Goal: Browse casually: Explore the website without a specific task or goal

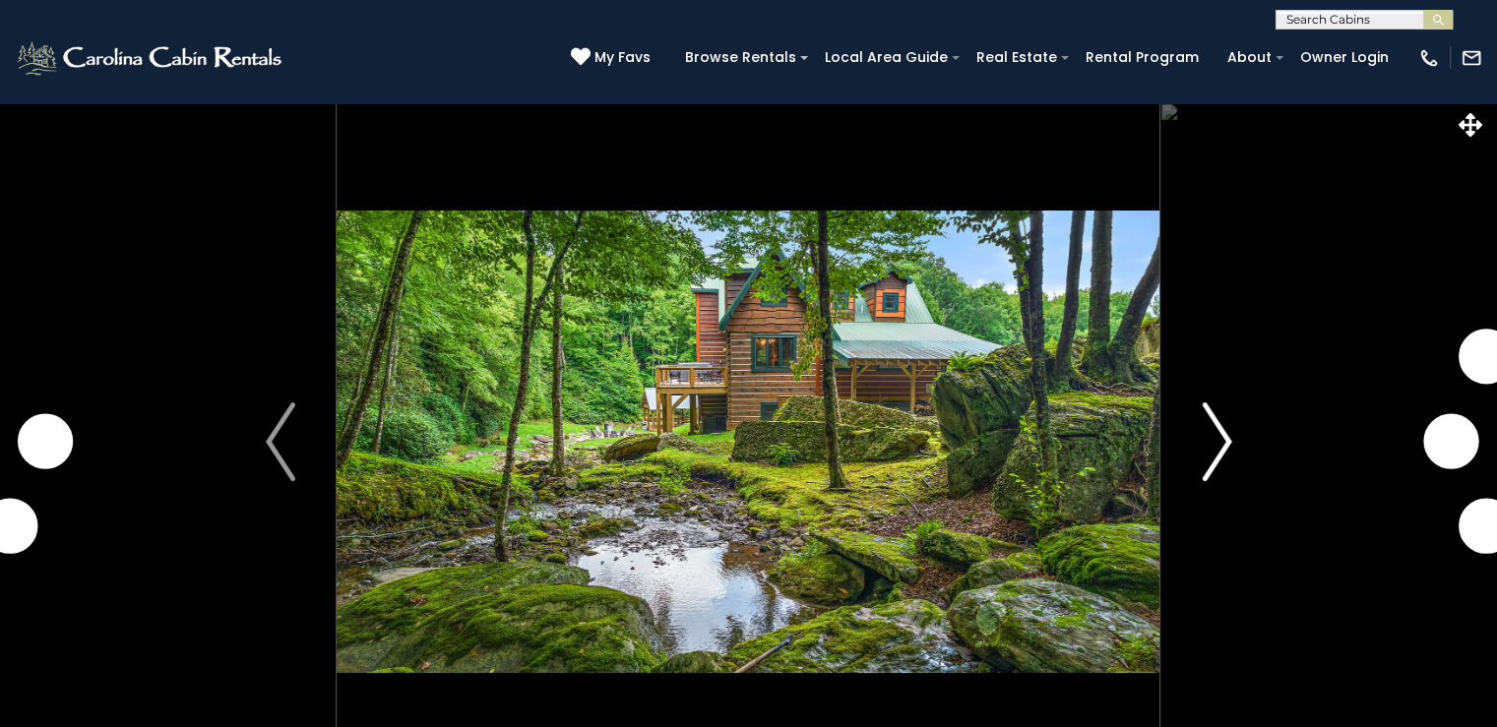
click at [1218, 441] on img "Next" at bounding box center [1216, 441] width 30 height 79
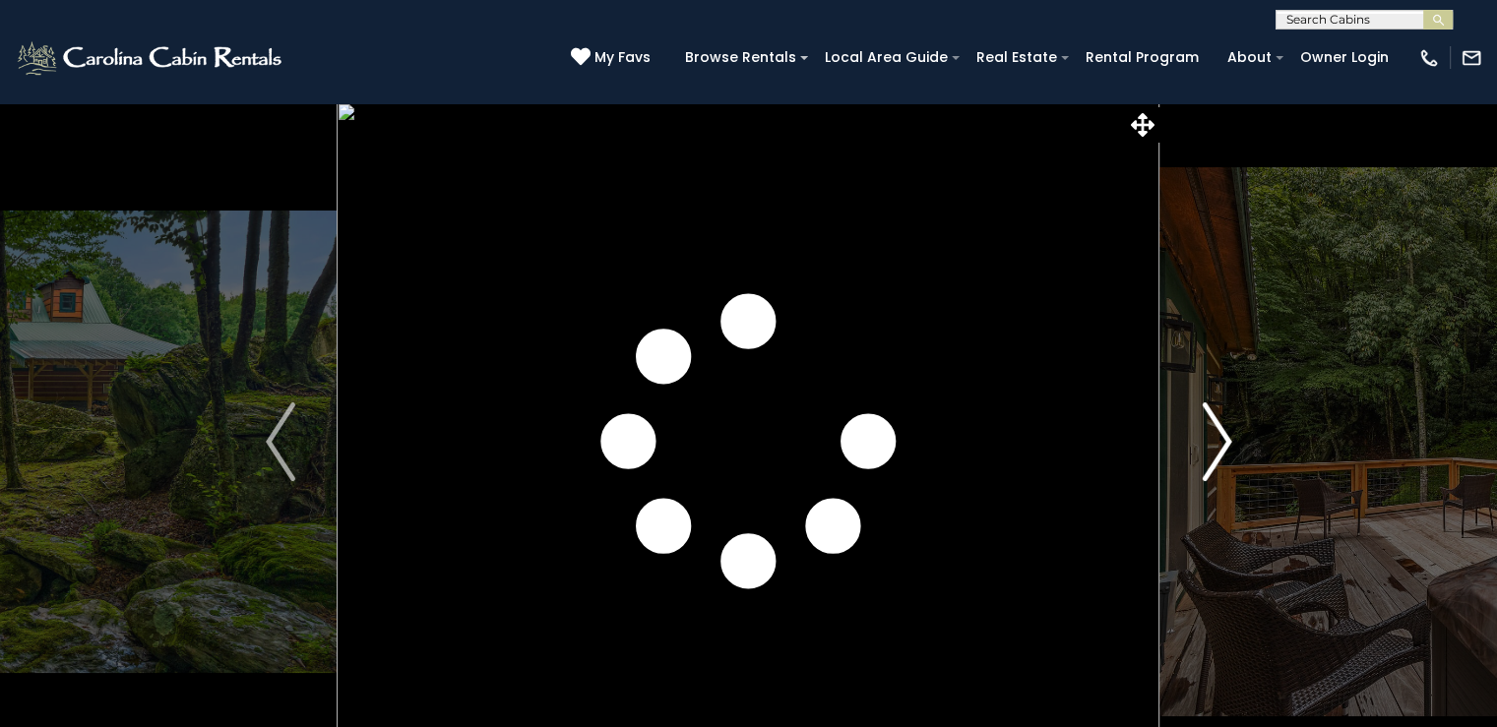
click at [1222, 445] on img "Next" at bounding box center [1216, 441] width 30 height 79
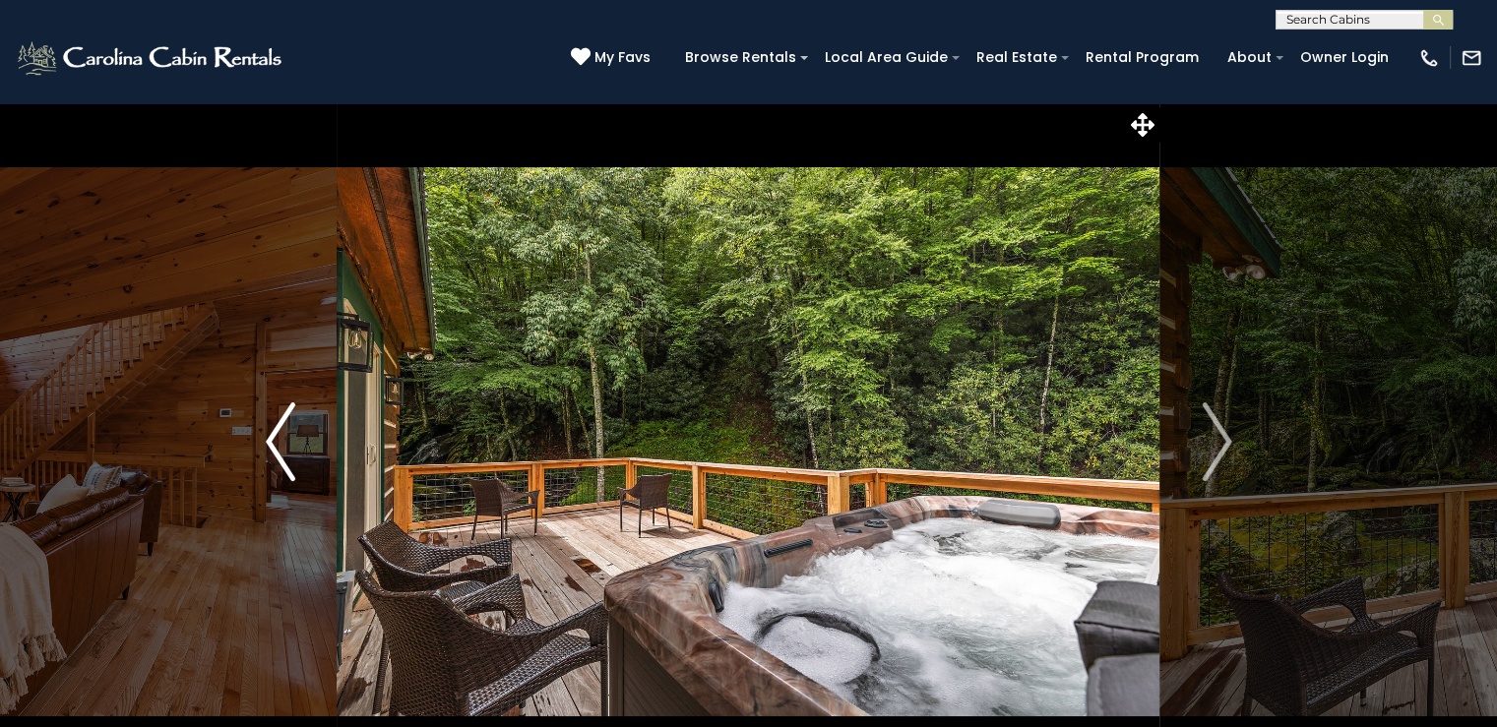
click at [275, 447] on img "Previous" at bounding box center [281, 441] width 30 height 79
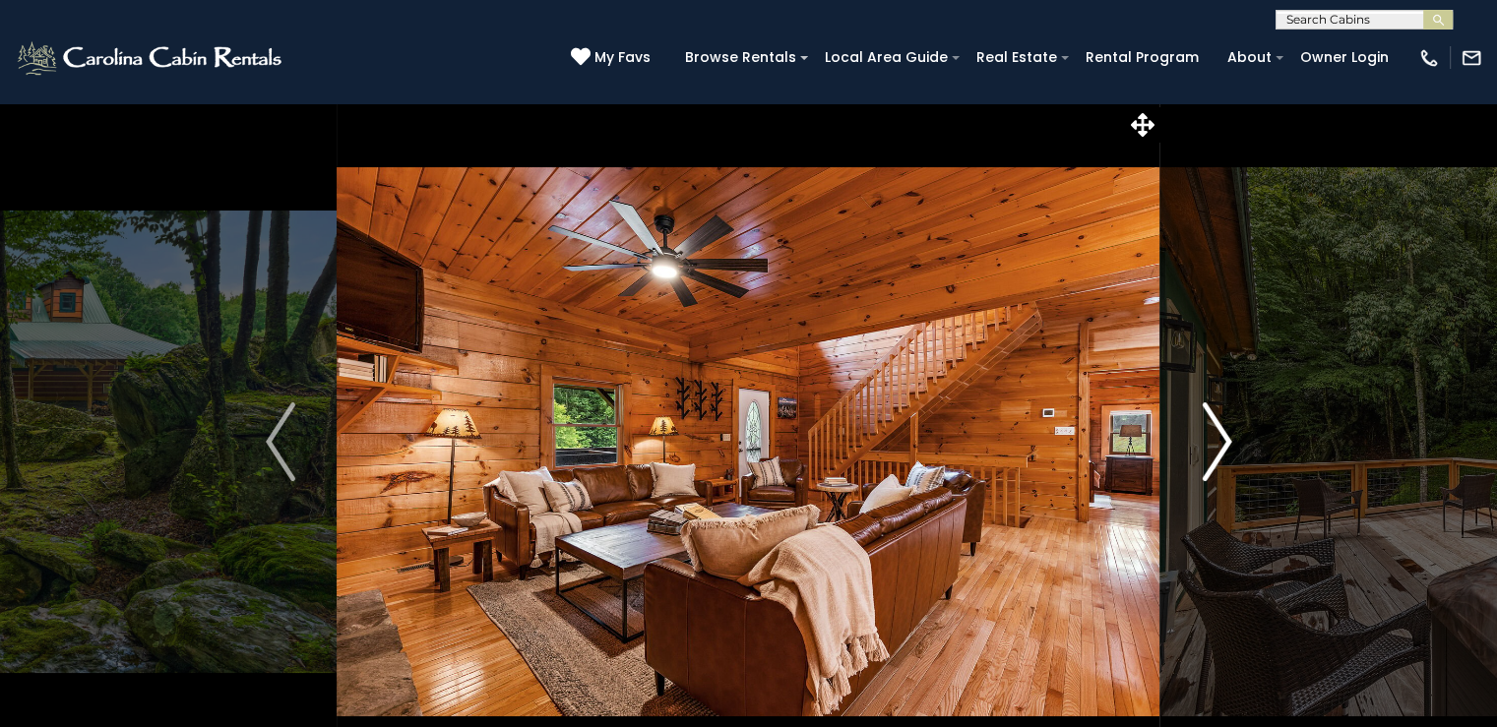
click at [1223, 449] on img "Next" at bounding box center [1216, 441] width 30 height 79
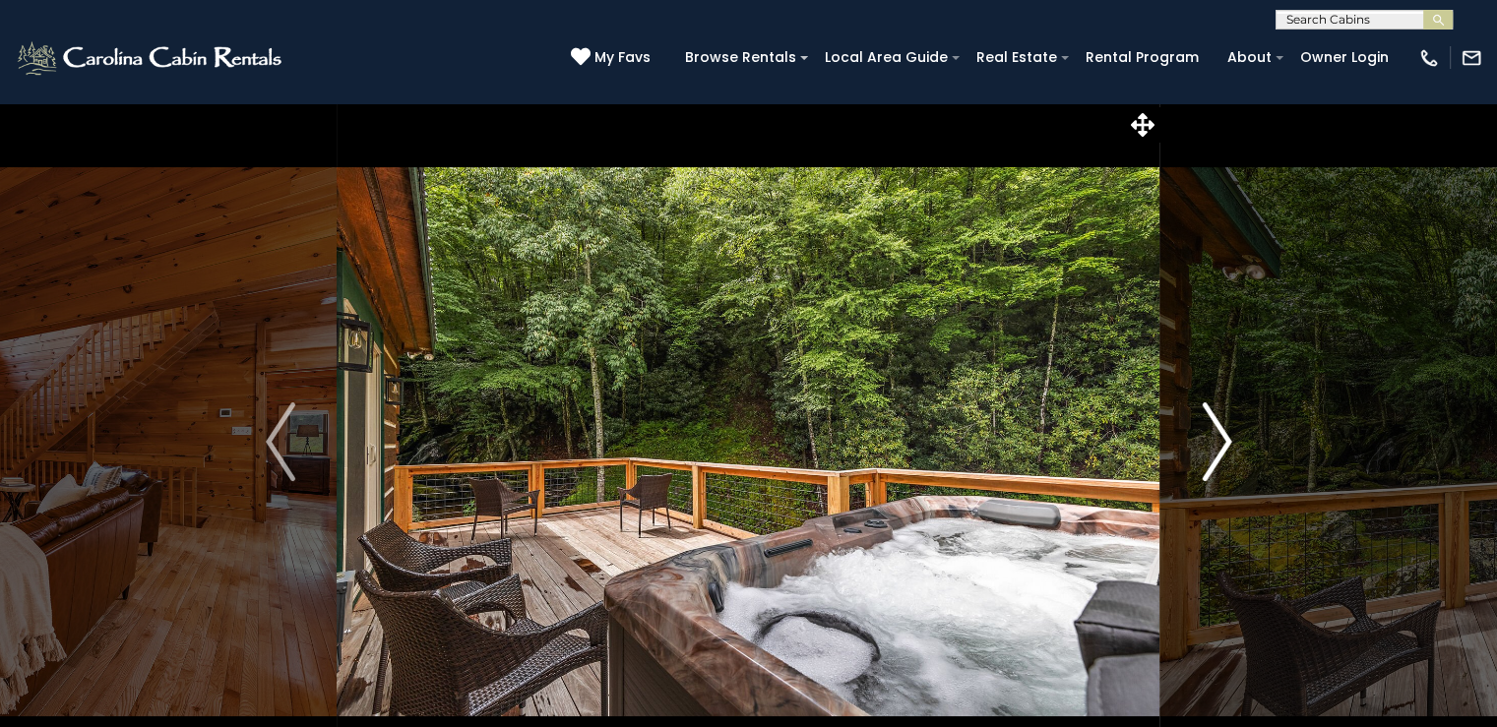
click at [1223, 449] on img "Next" at bounding box center [1216, 441] width 30 height 79
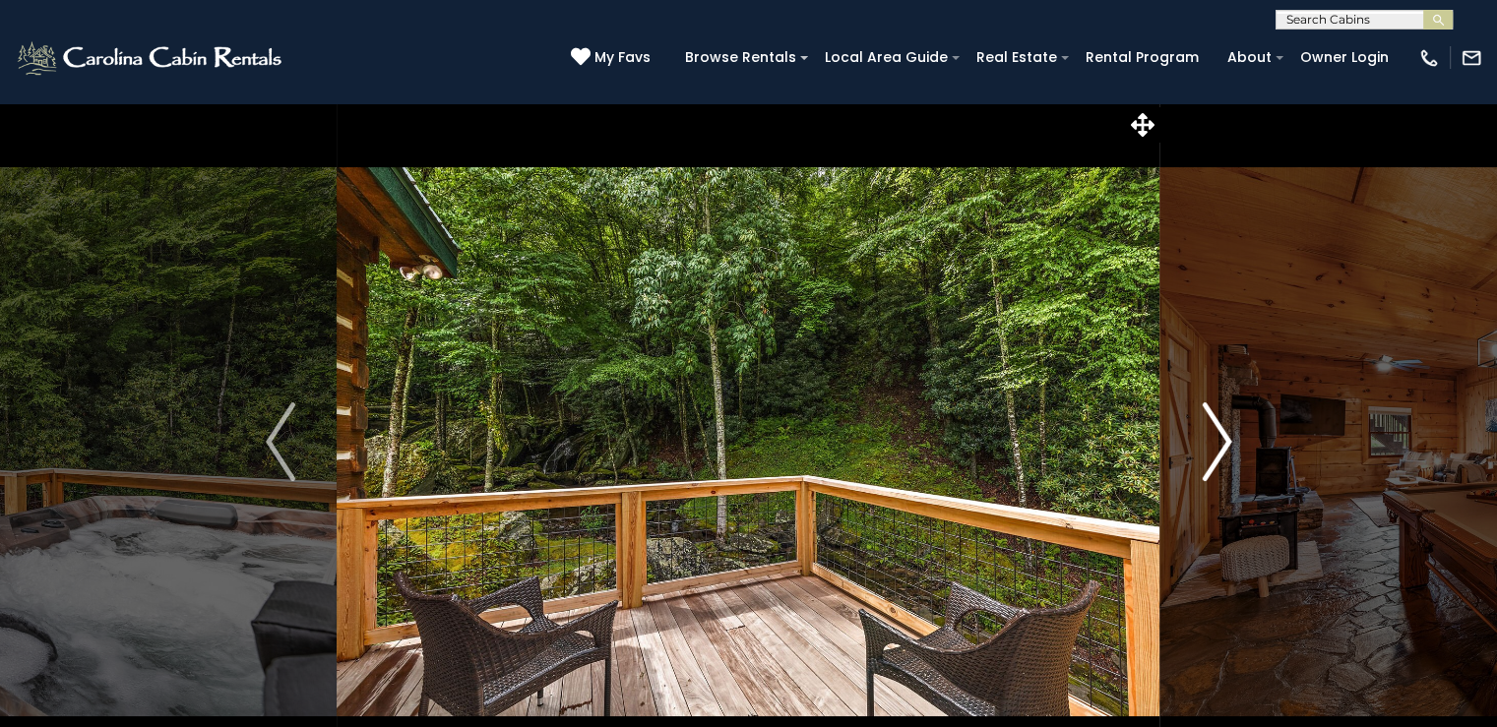
click at [1222, 448] on img "Next" at bounding box center [1216, 441] width 30 height 79
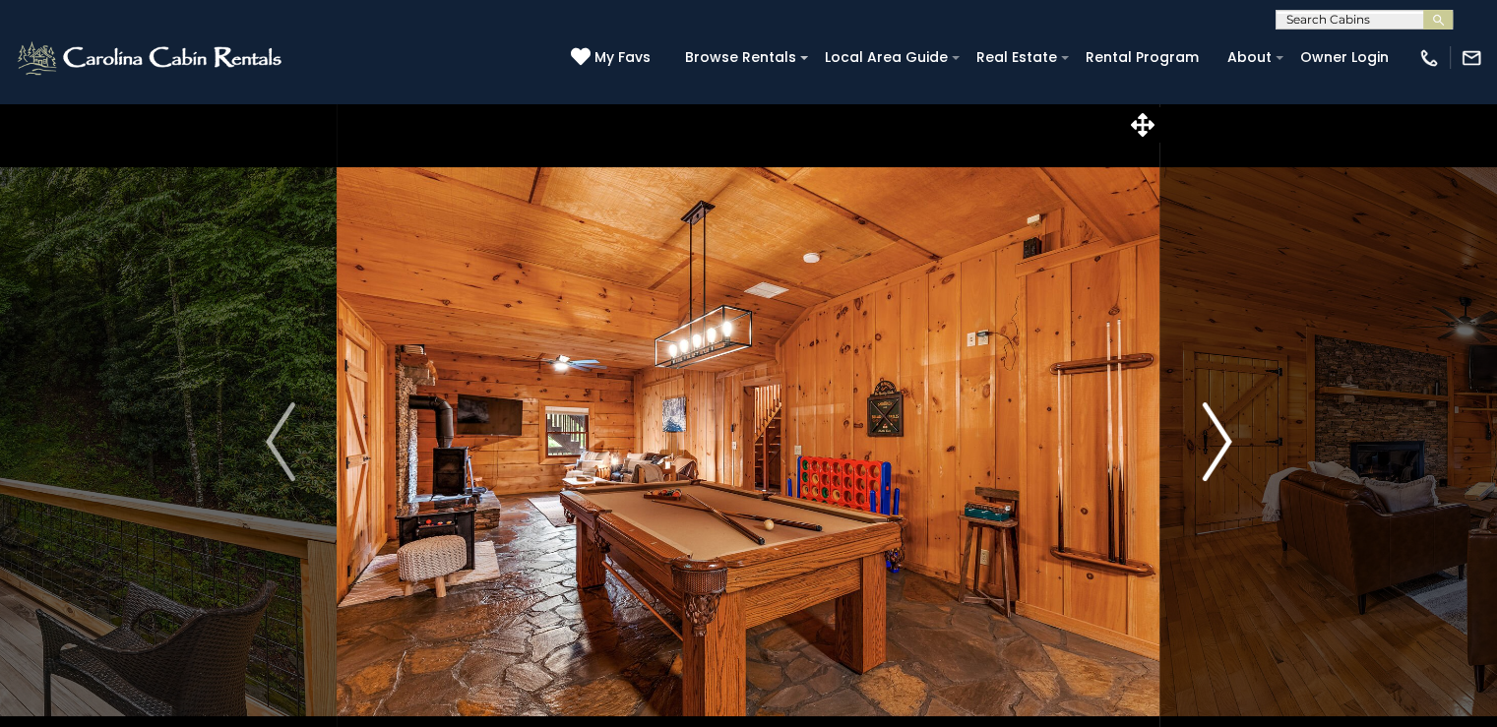
click at [1220, 446] on img "Next" at bounding box center [1216, 441] width 30 height 79
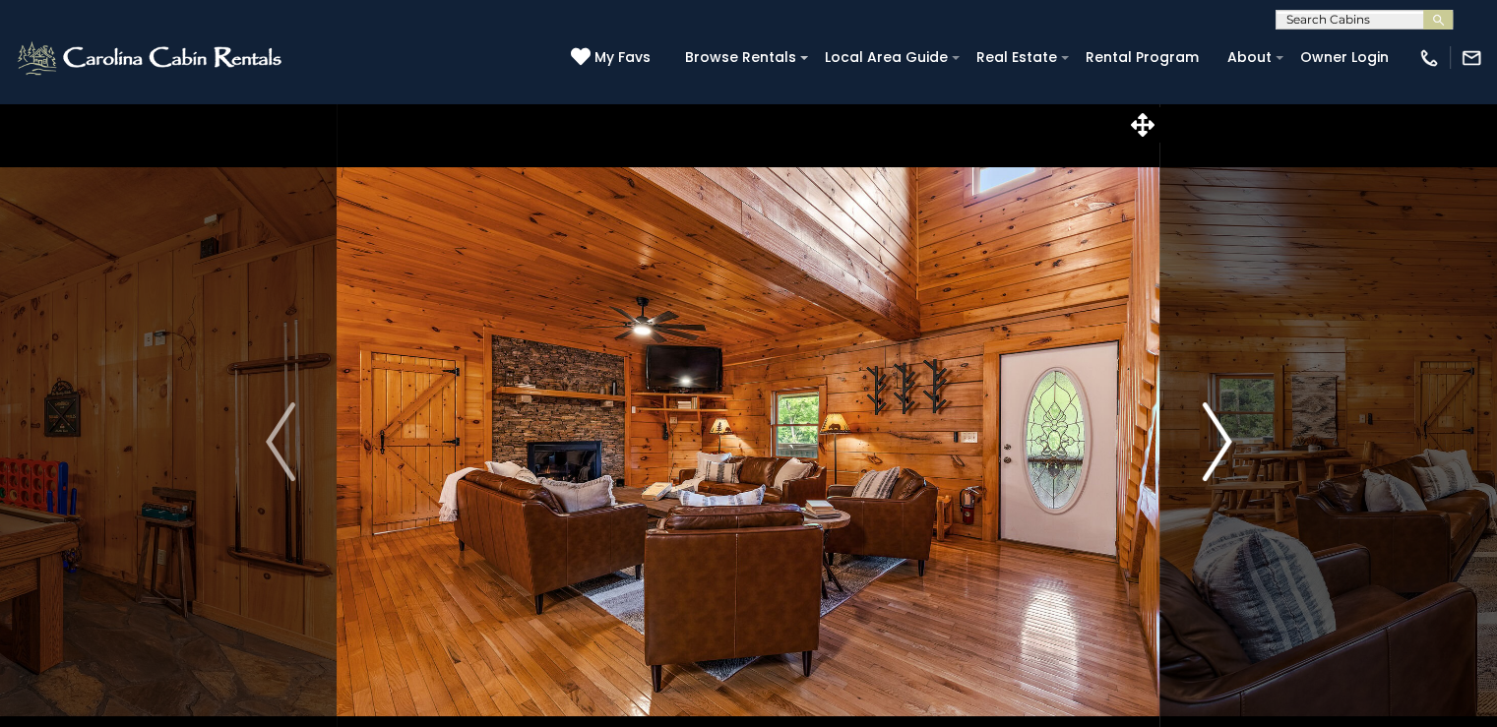
click at [1220, 446] on img "Next" at bounding box center [1216, 441] width 30 height 79
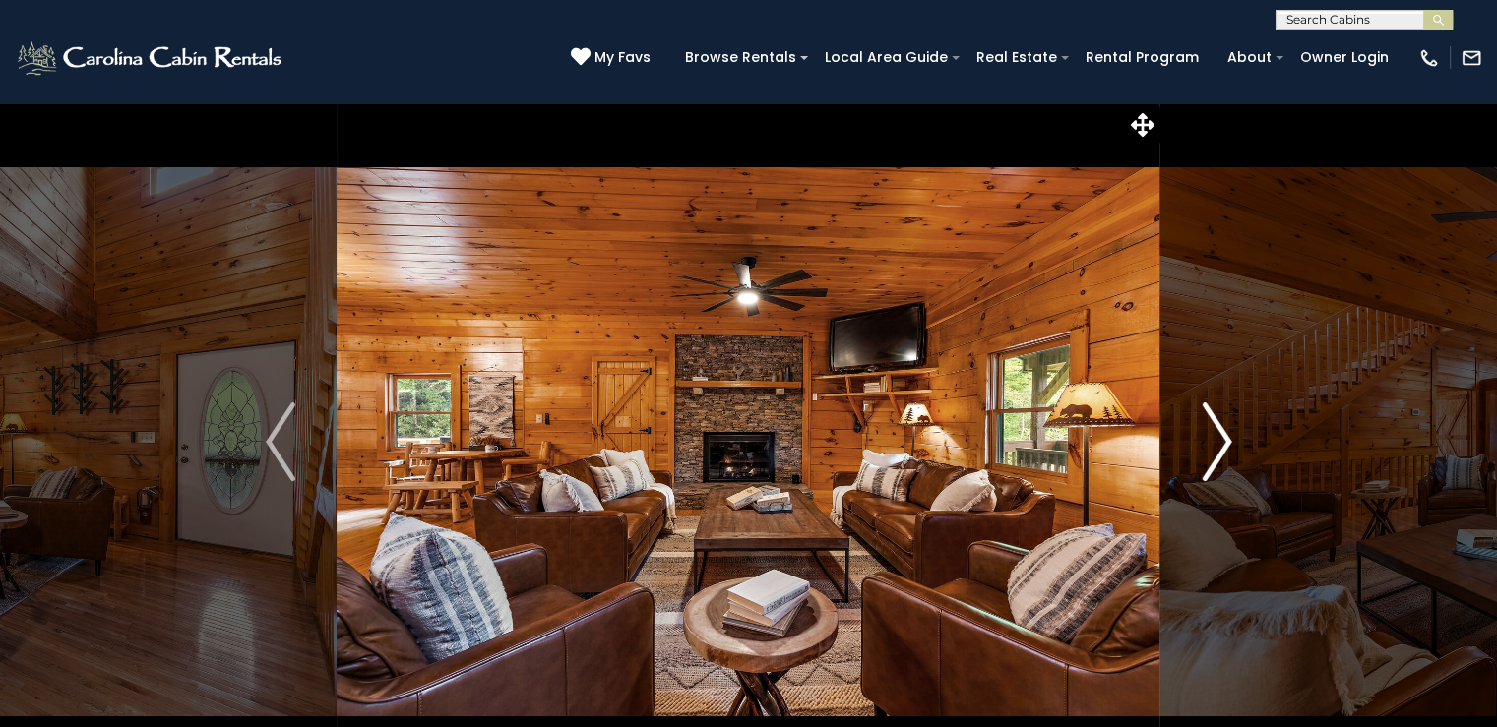
click at [1220, 446] on img "Next" at bounding box center [1216, 441] width 30 height 79
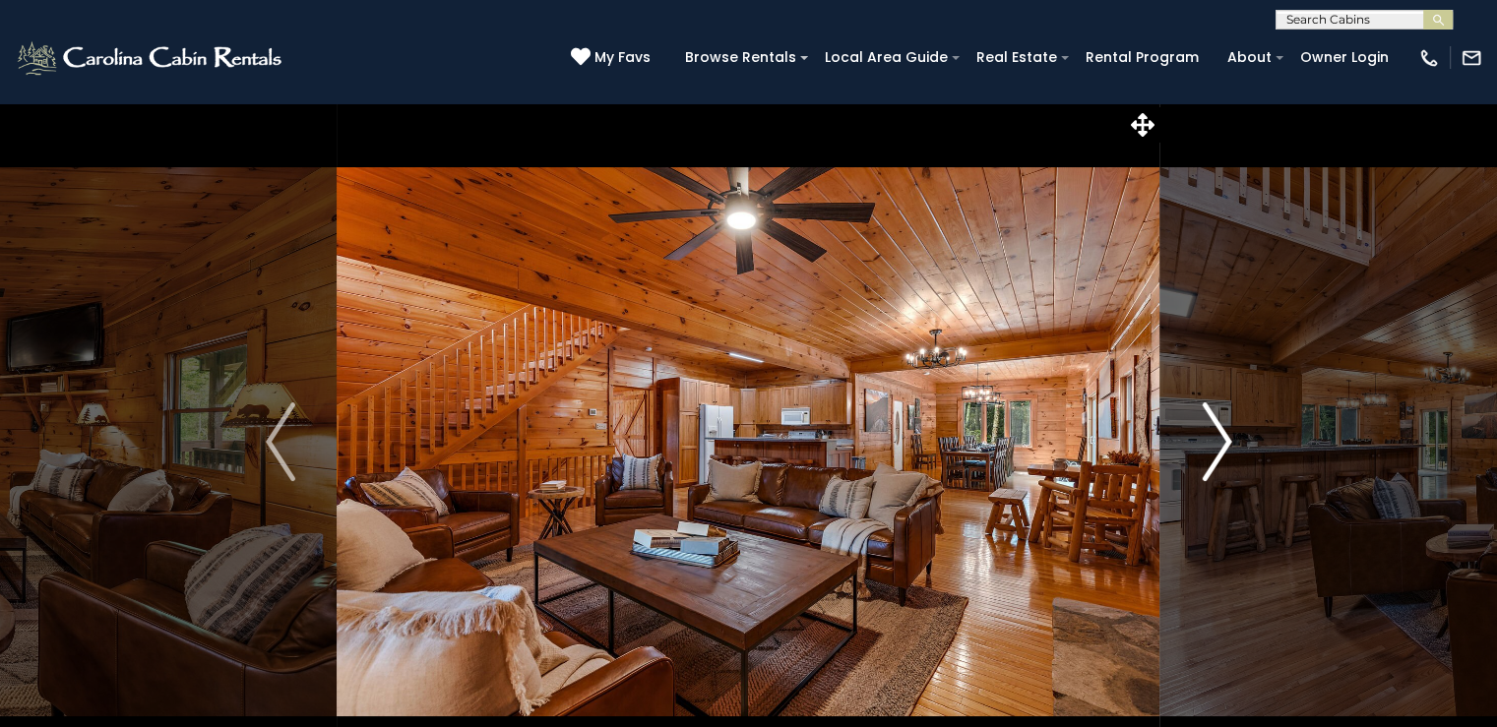
click at [1220, 445] on img "Next" at bounding box center [1216, 441] width 30 height 79
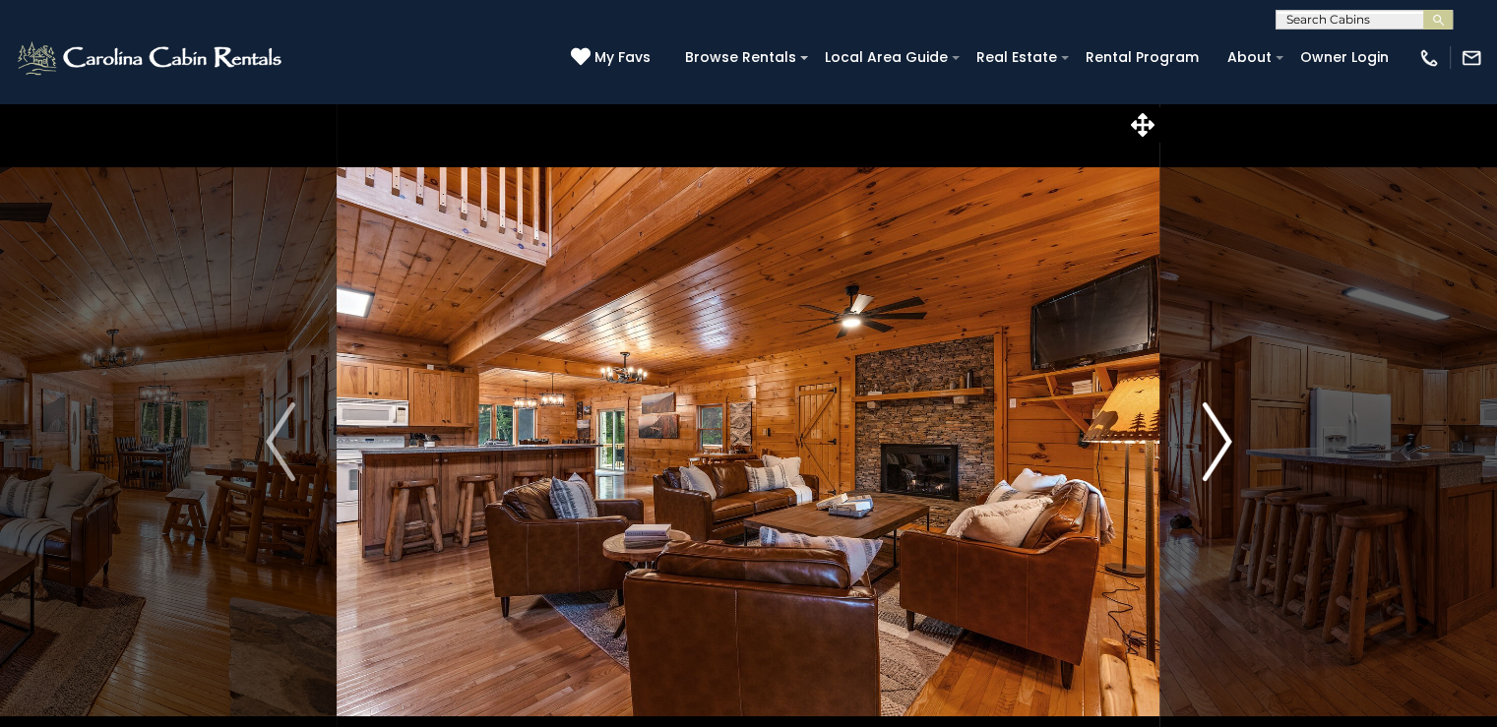
click at [1220, 441] on img "Next" at bounding box center [1216, 441] width 30 height 79
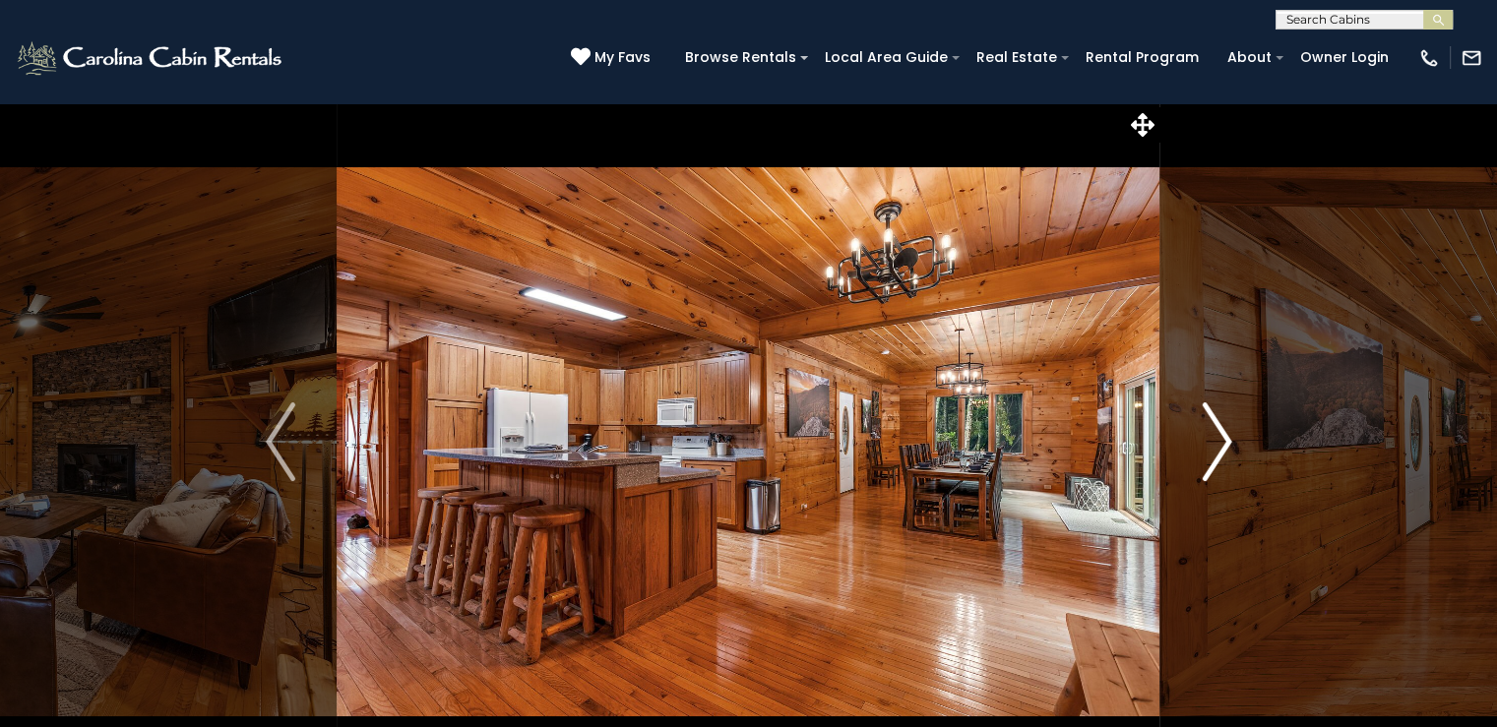
click at [1220, 441] on img "Next" at bounding box center [1216, 441] width 30 height 79
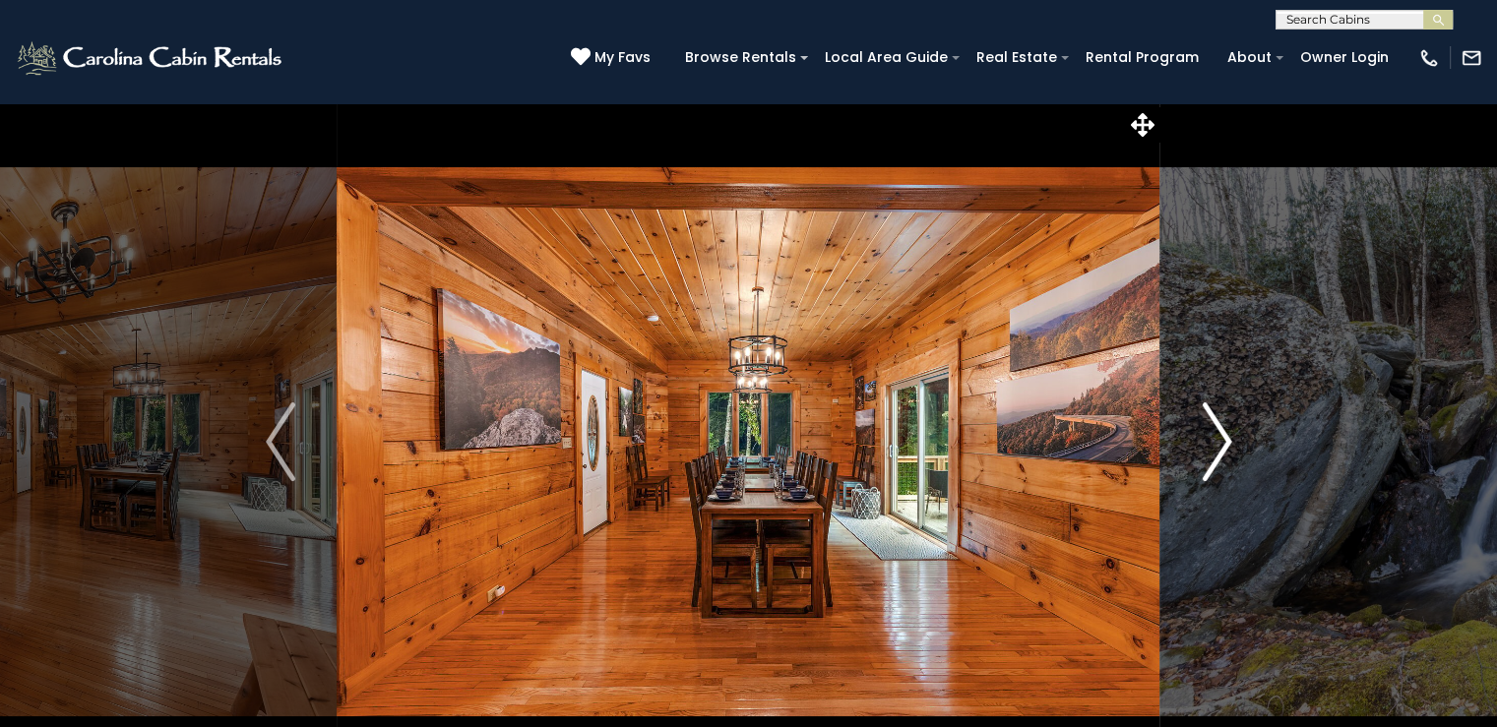
click at [1220, 440] on img "Next" at bounding box center [1216, 441] width 30 height 79
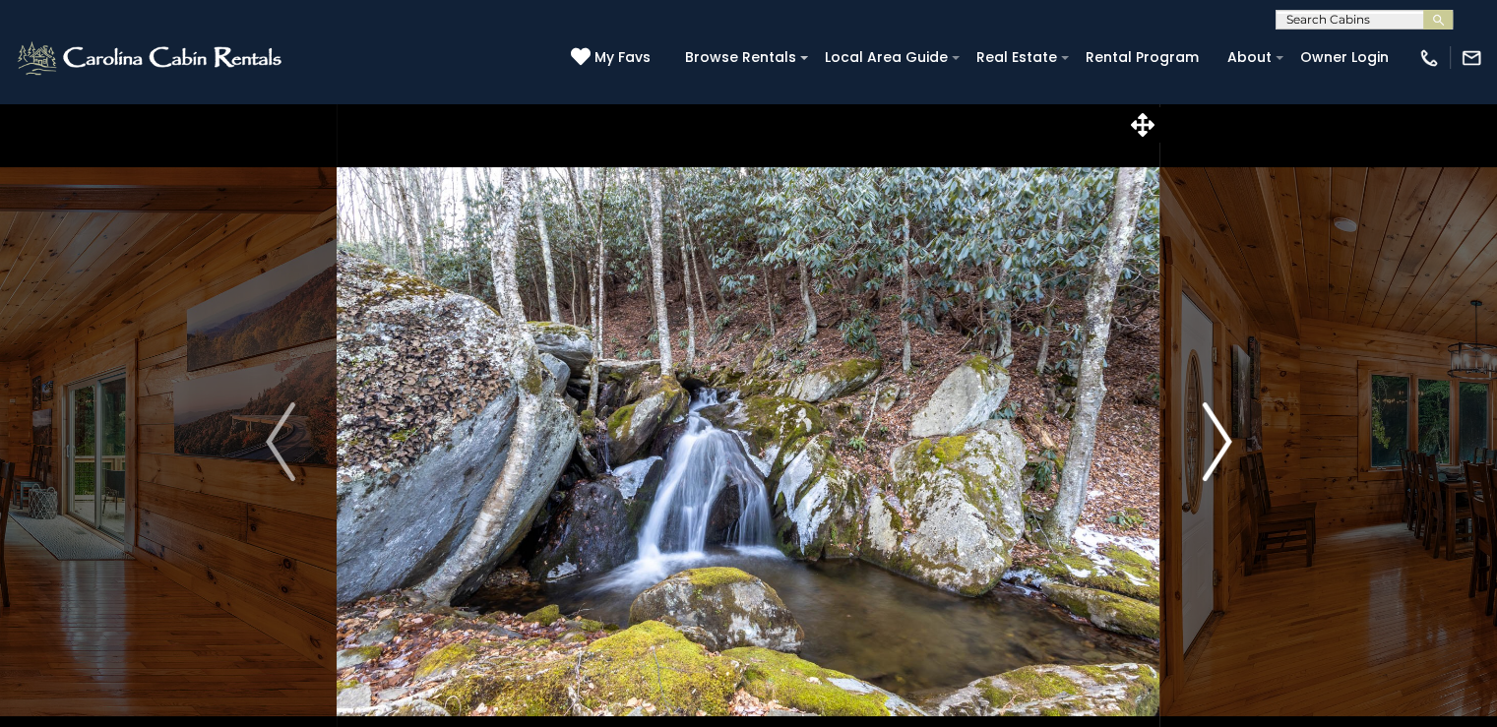
click at [1220, 439] on img "Next" at bounding box center [1216, 441] width 30 height 79
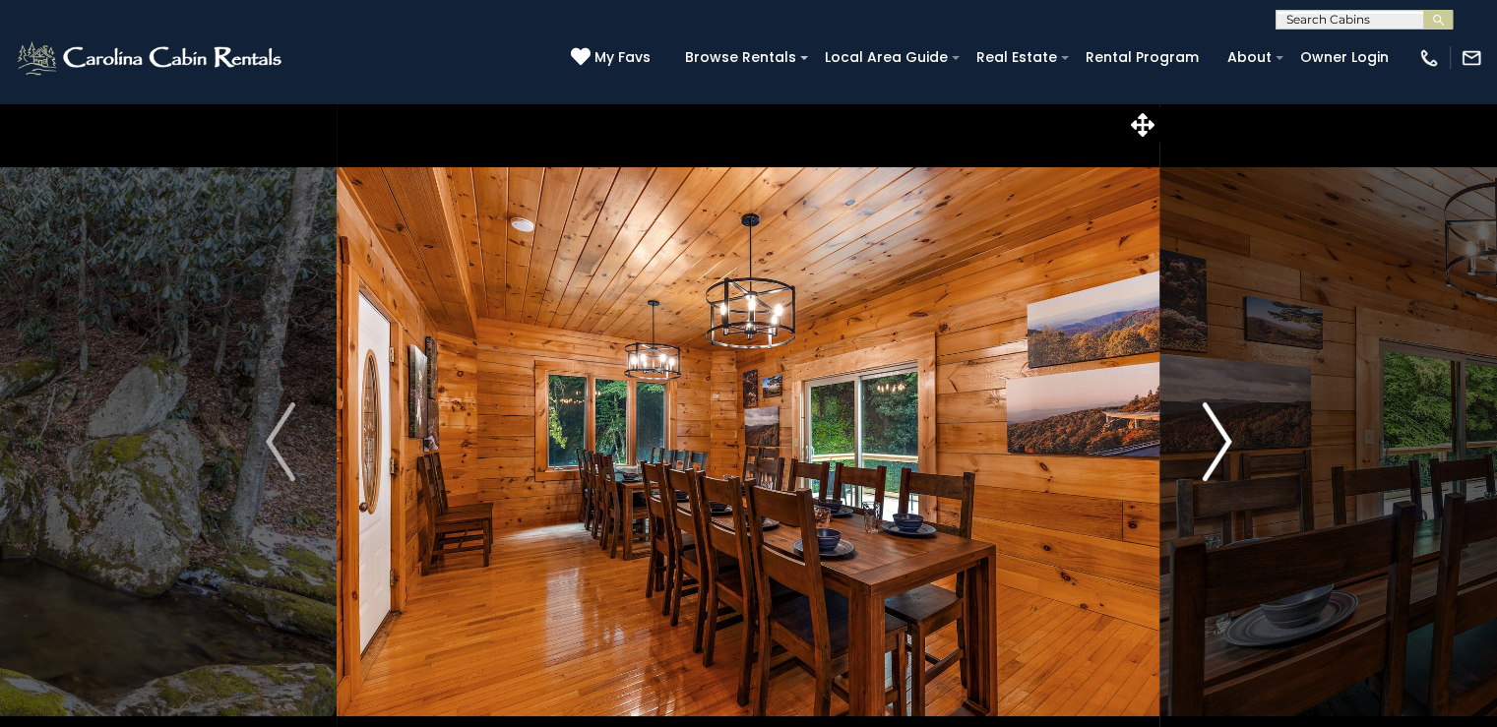
click at [1220, 439] on img "Next" at bounding box center [1216, 441] width 30 height 79
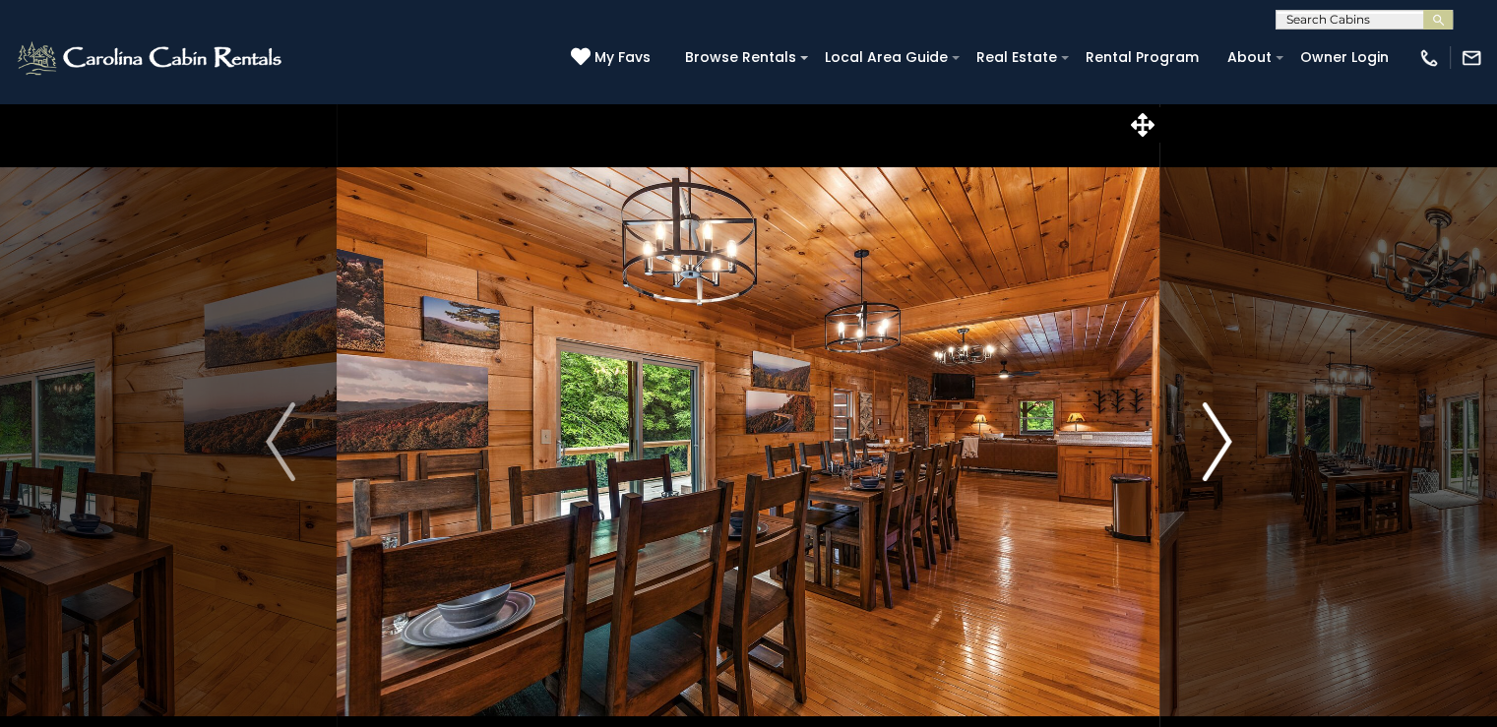
click at [1220, 439] on img "Next" at bounding box center [1216, 441] width 30 height 79
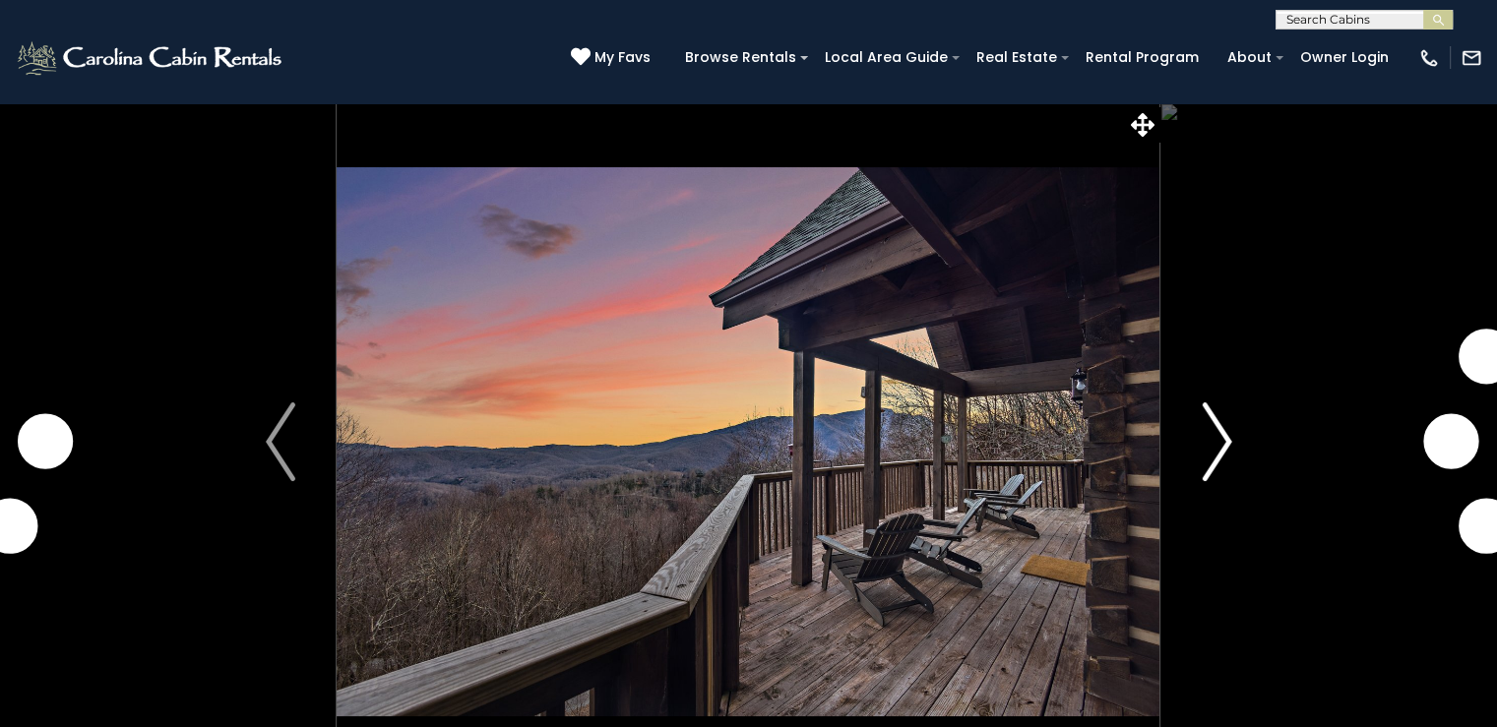
click at [1214, 444] on img "Next" at bounding box center [1216, 441] width 30 height 79
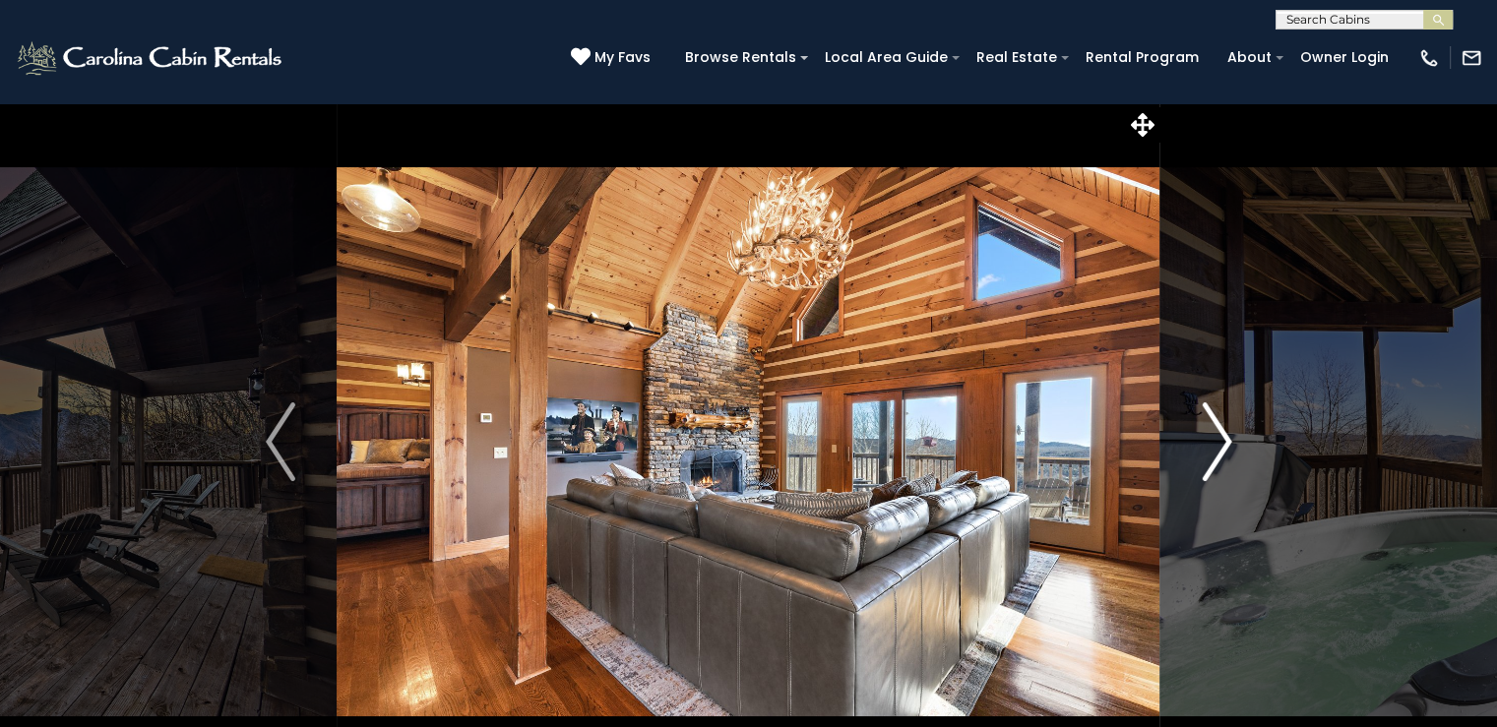
click at [1219, 444] on img "Next" at bounding box center [1216, 441] width 30 height 79
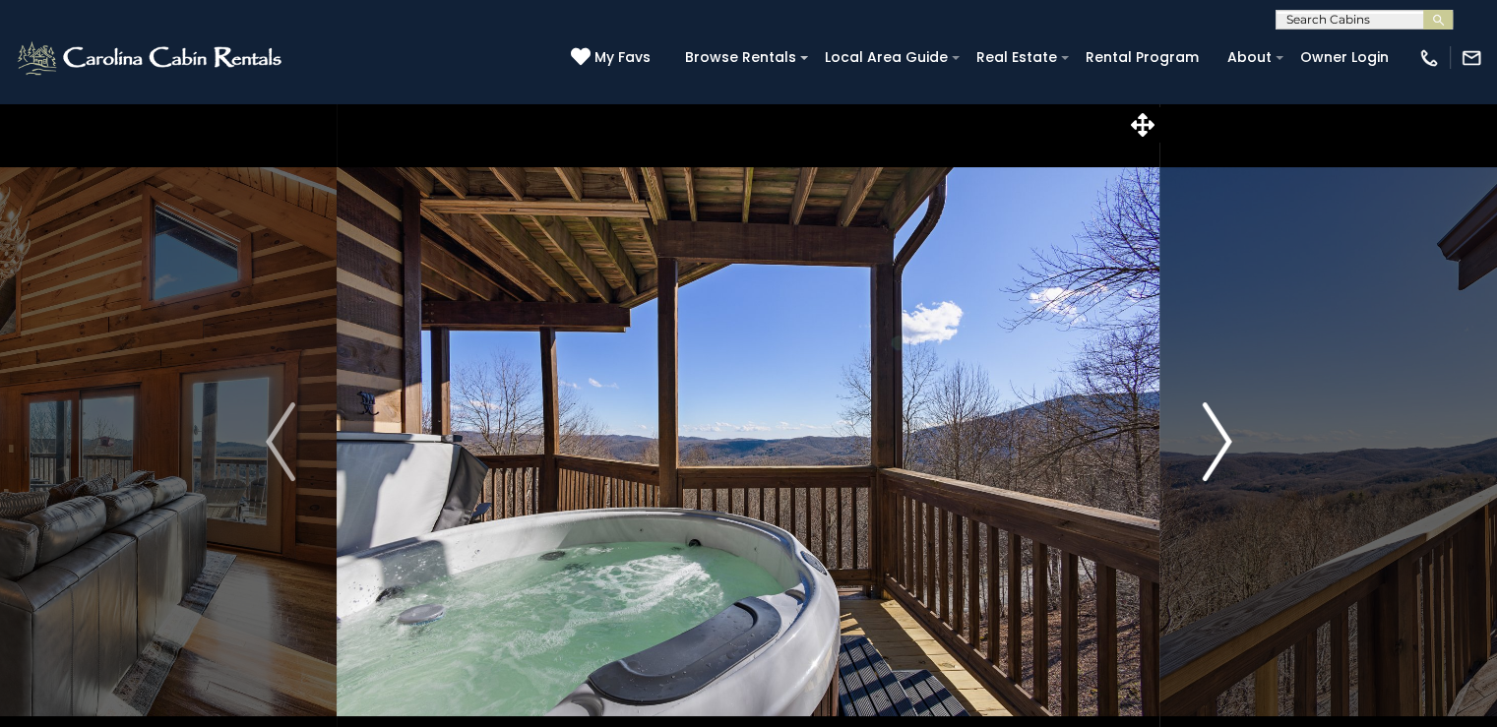
click at [1219, 444] on img "Next" at bounding box center [1216, 441] width 30 height 79
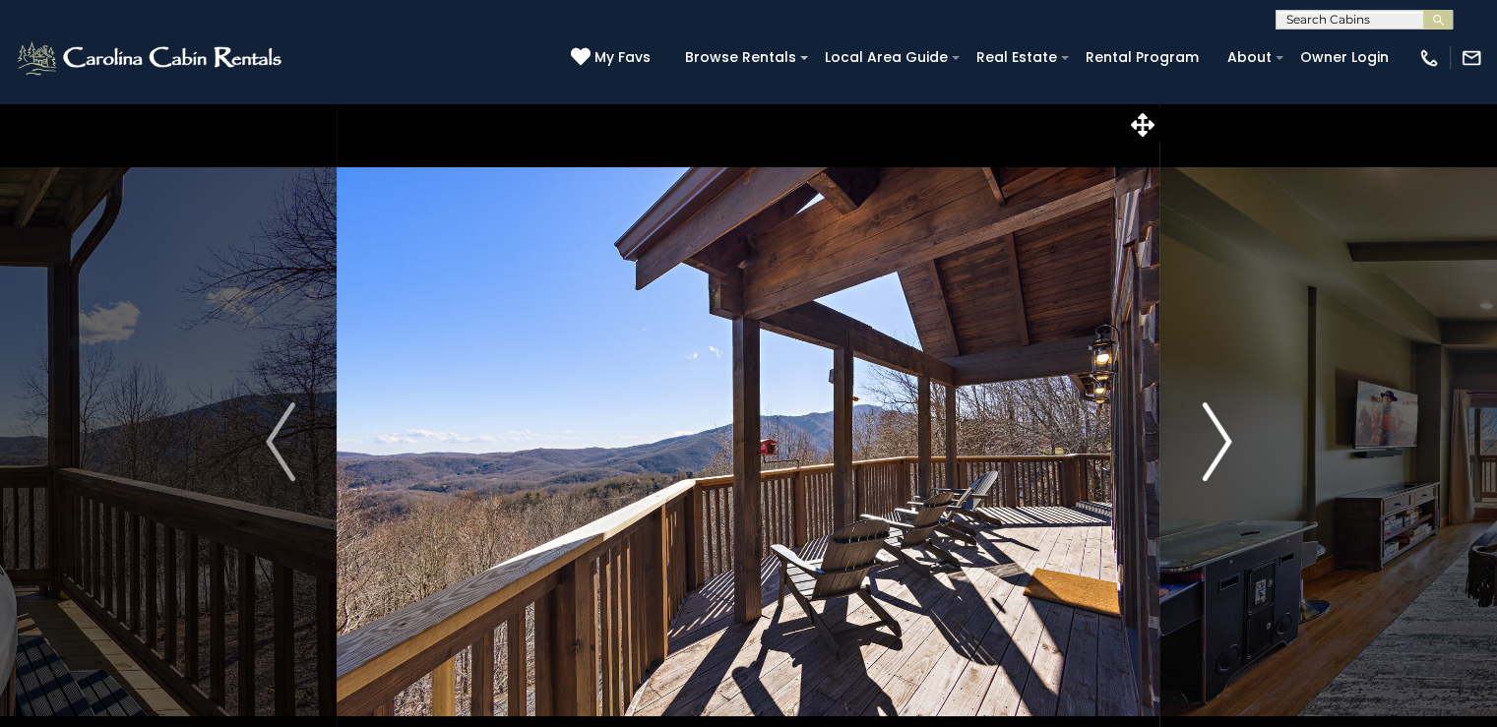
click at [1219, 444] on img "Next" at bounding box center [1216, 441] width 30 height 79
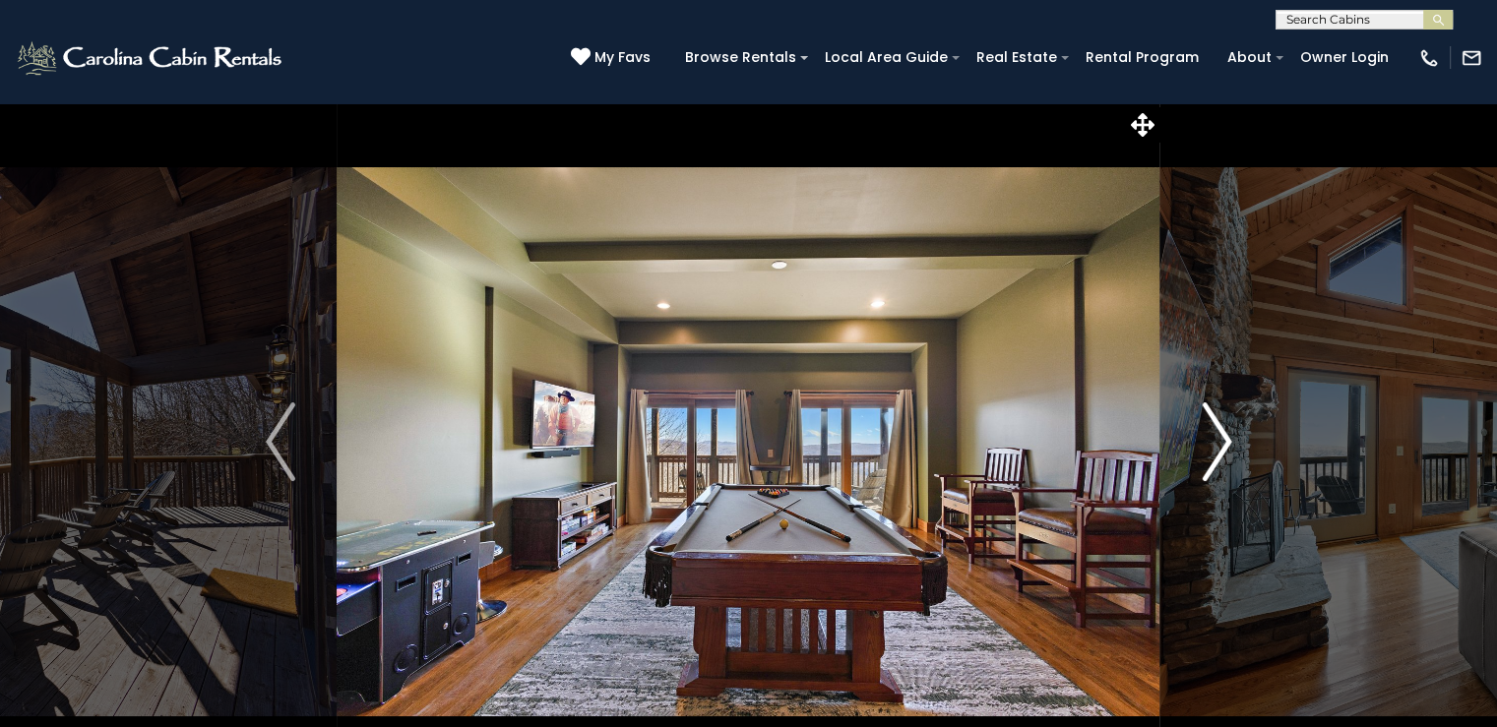
click at [1219, 444] on img "Next" at bounding box center [1216, 441] width 30 height 79
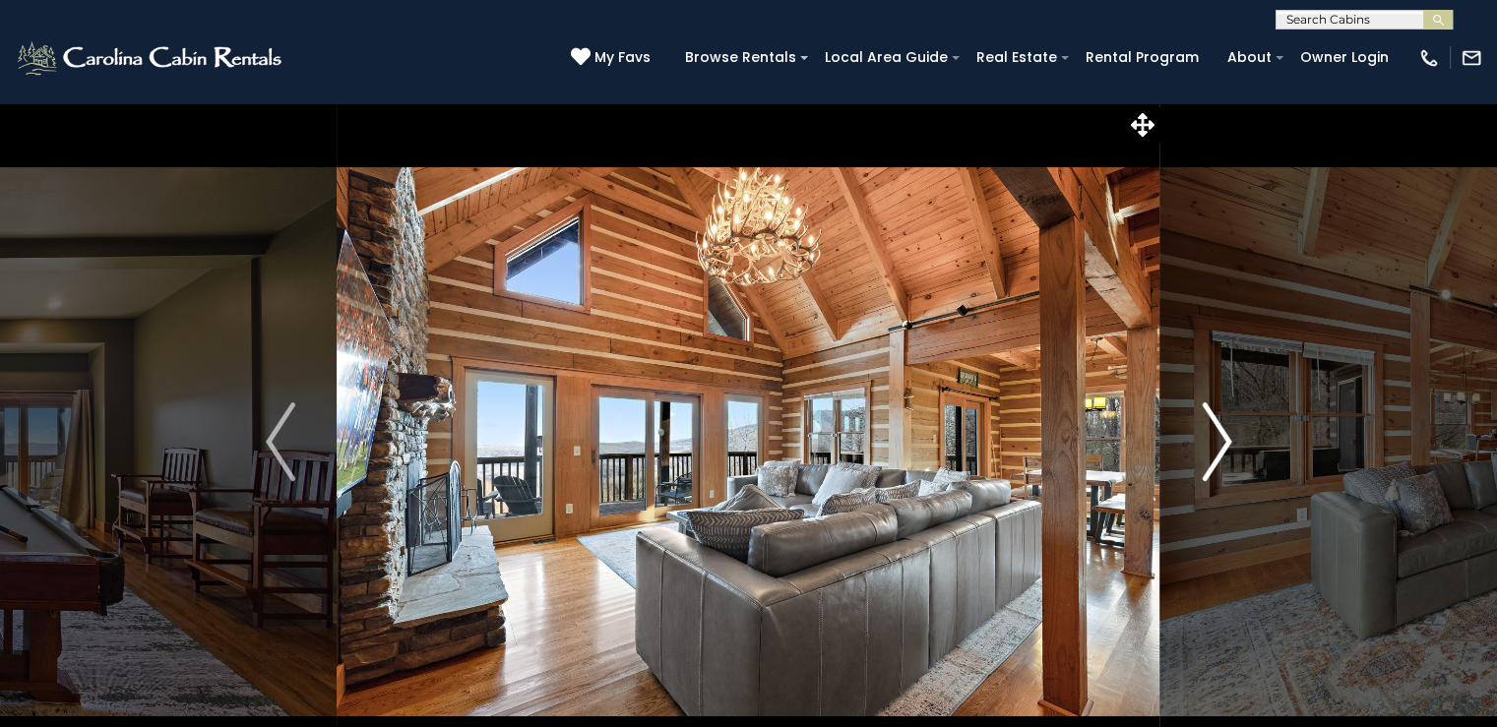
click at [1219, 444] on img "Next" at bounding box center [1216, 441] width 30 height 79
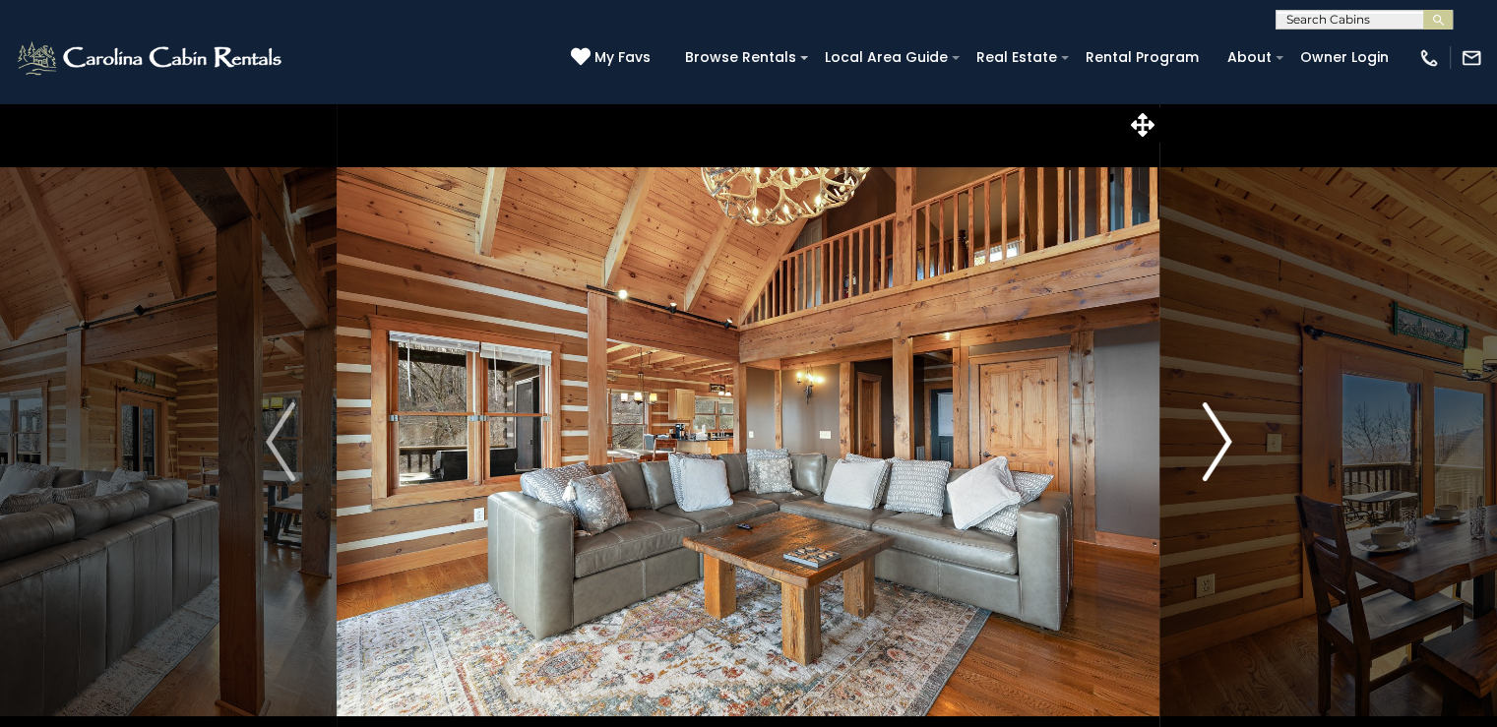
click at [1219, 444] on img "Next" at bounding box center [1216, 441] width 30 height 79
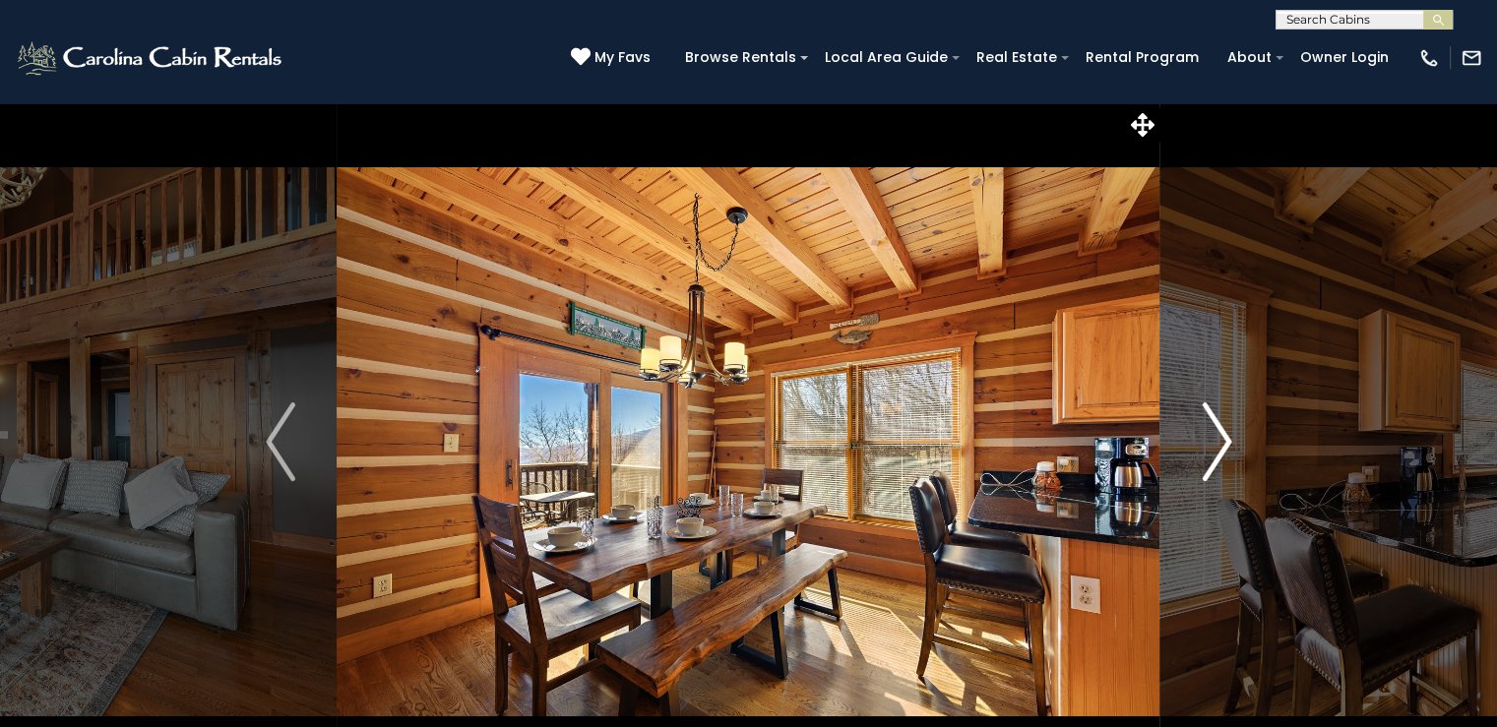
click at [1219, 444] on img "Next" at bounding box center [1216, 441] width 30 height 79
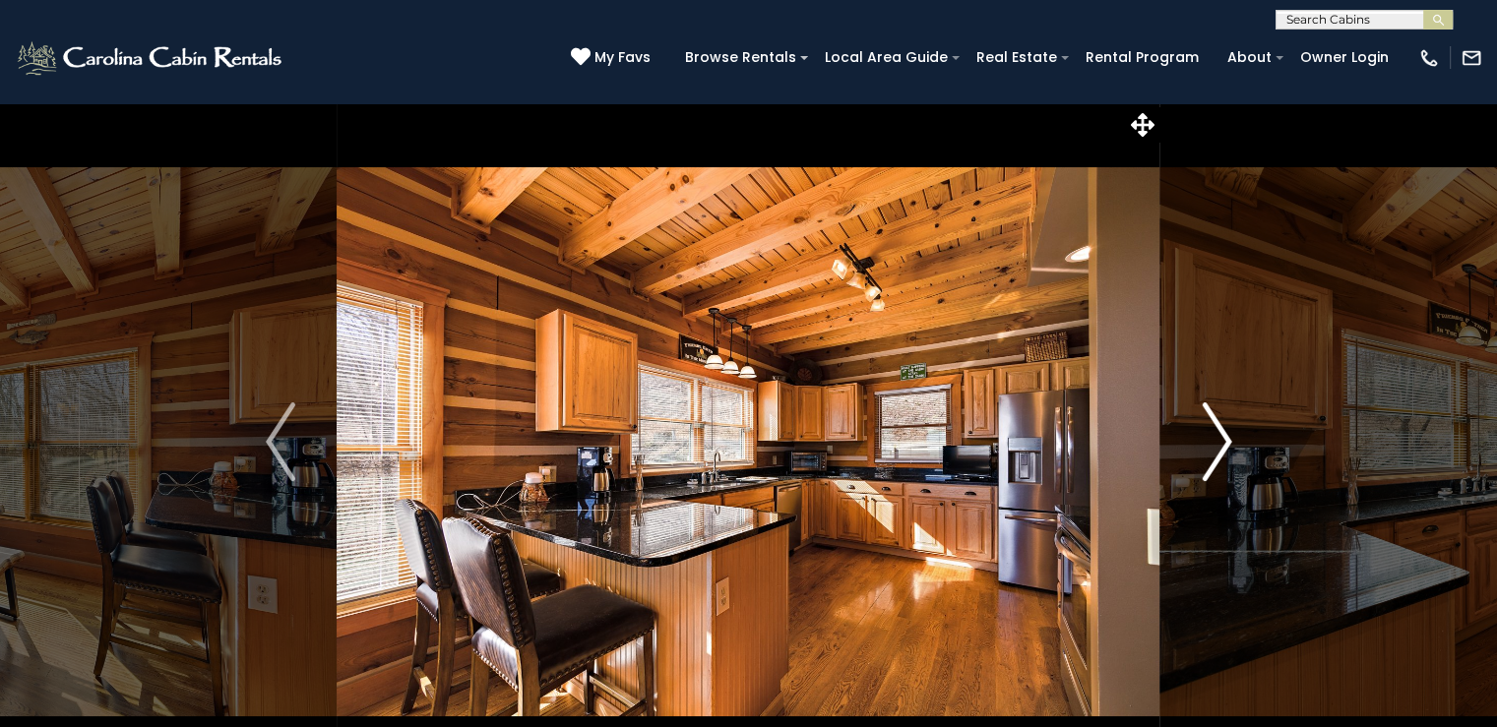
click at [1219, 444] on img "Next" at bounding box center [1216, 441] width 30 height 79
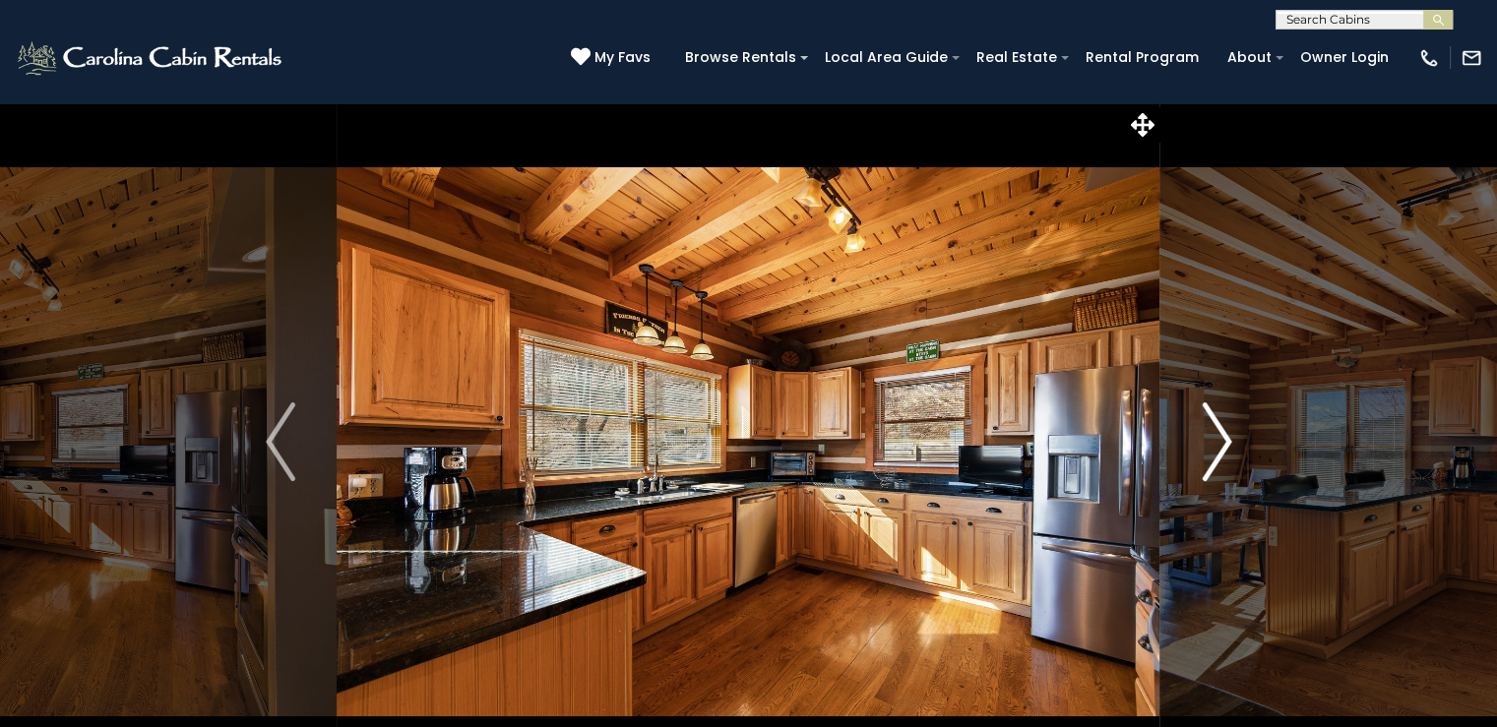
click at [1219, 444] on img "Next" at bounding box center [1216, 441] width 30 height 79
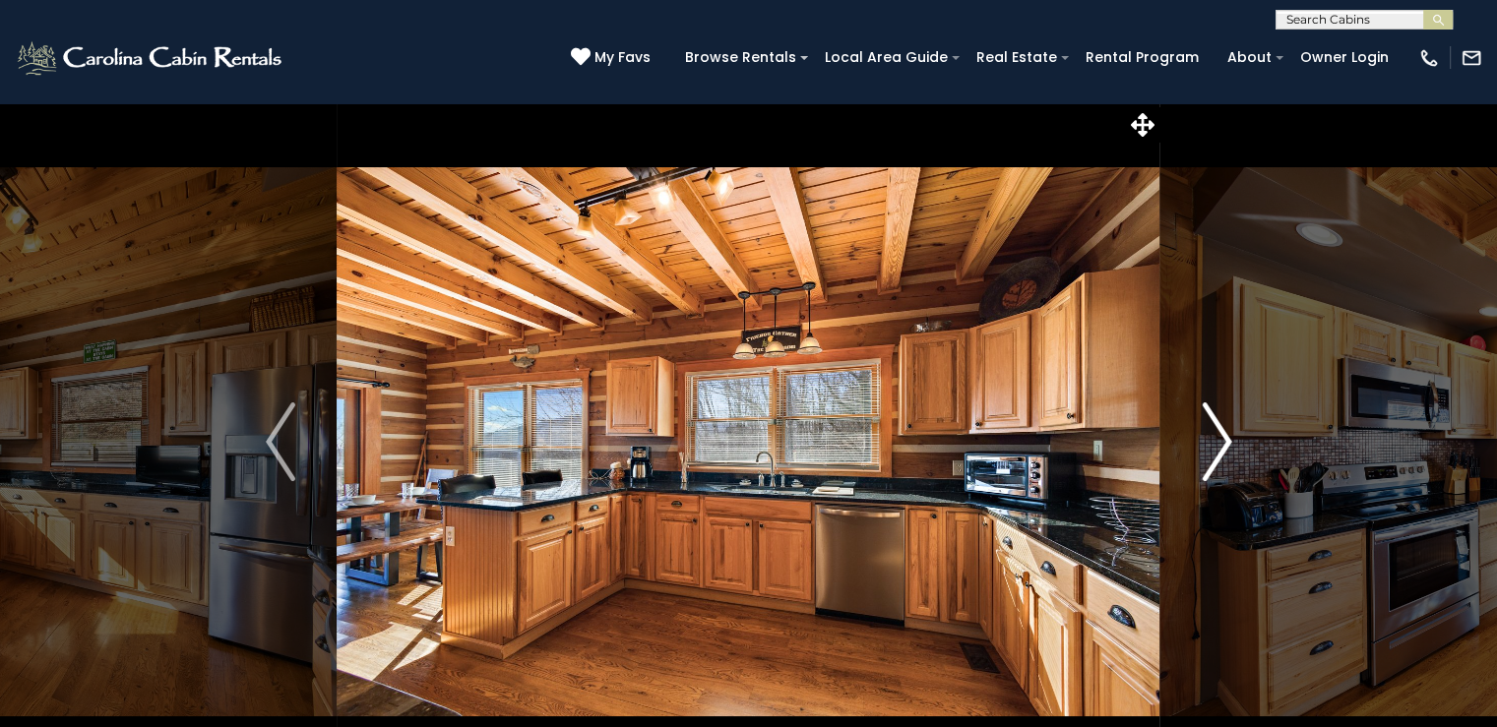
click at [1219, 444] on img "Next" at bounding box center [1216, 441] width 30 height 79
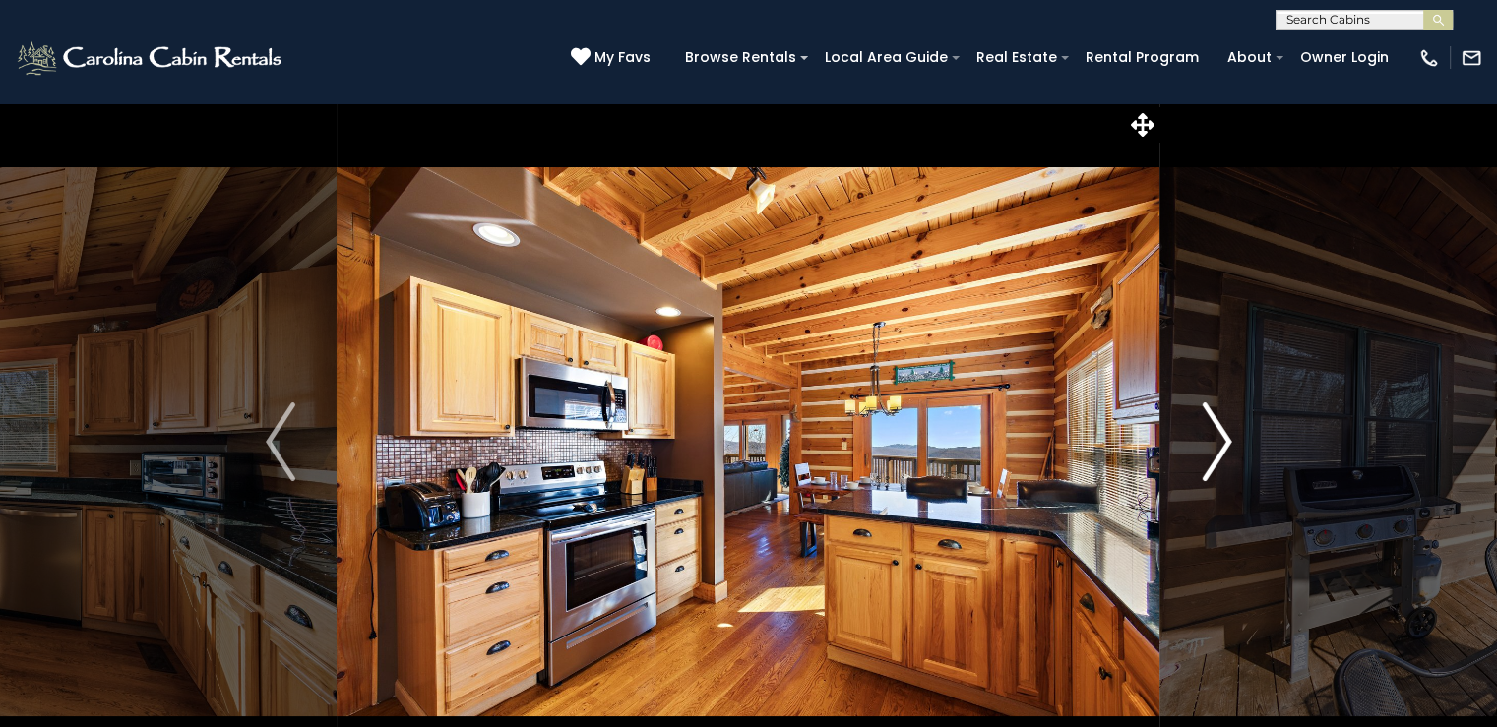
click at [1219, 444] on img "Next" at bounding box center [1216, 441] width 30 height 79
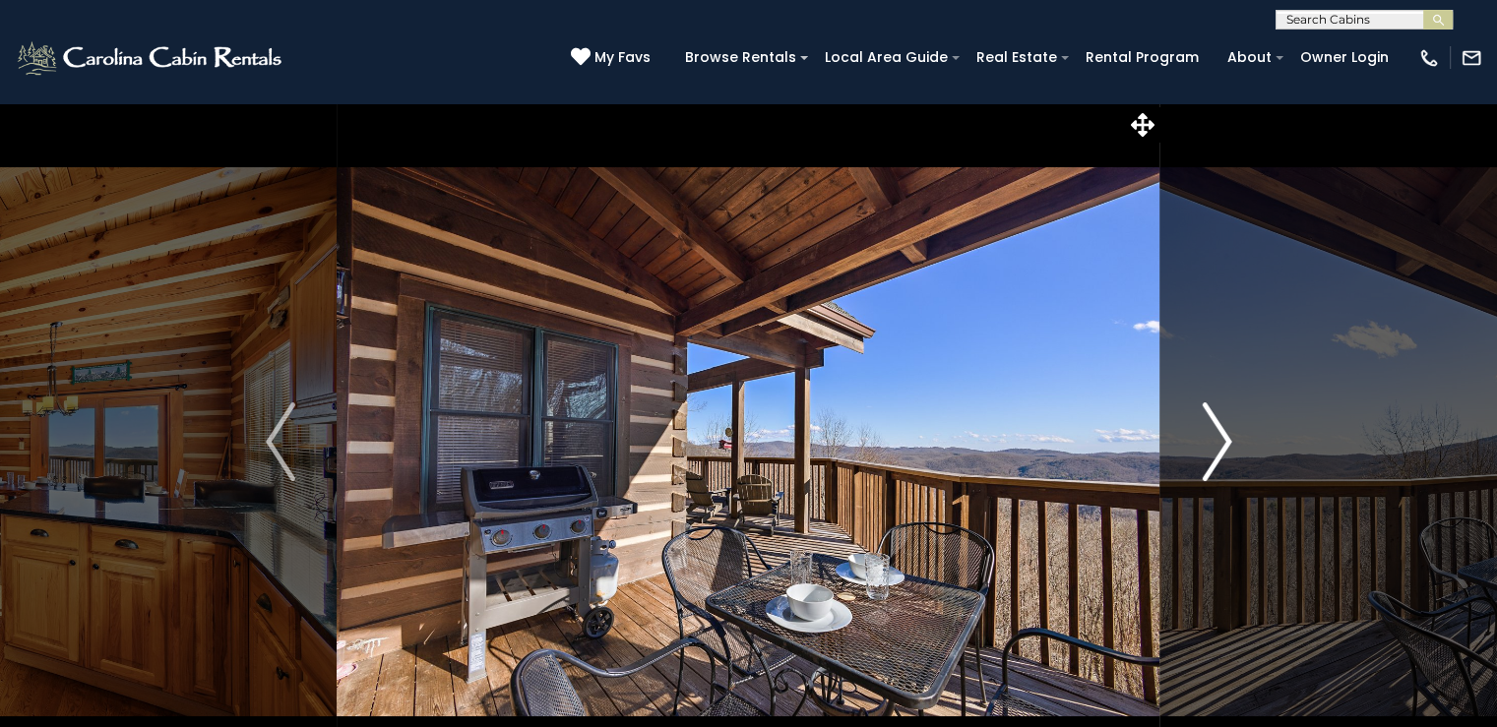
click at [1219, 444] on img "Next" at bounding box center [1216, 441] width 30 height 79
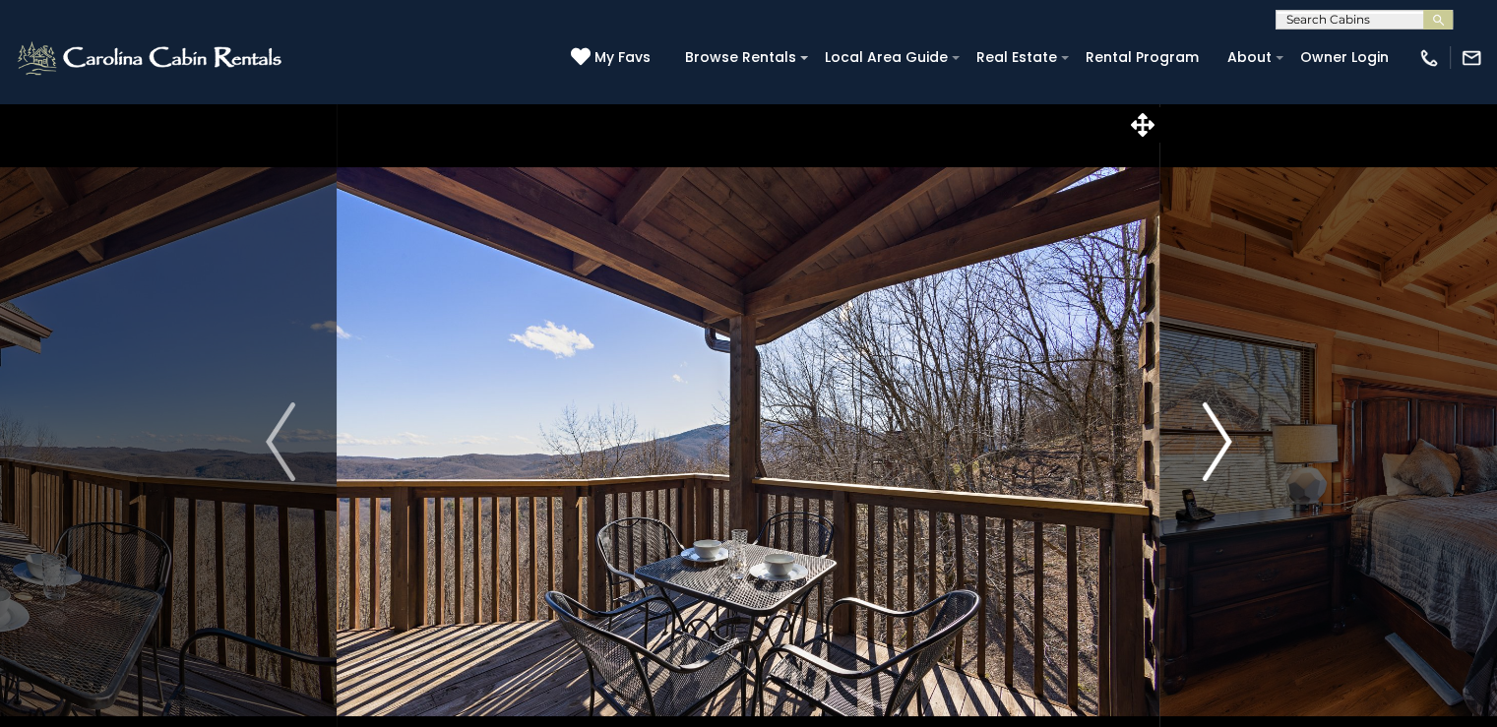
click at [1219, 444] on img "Next" at bounding box center [1216, 441] width 30 height 79
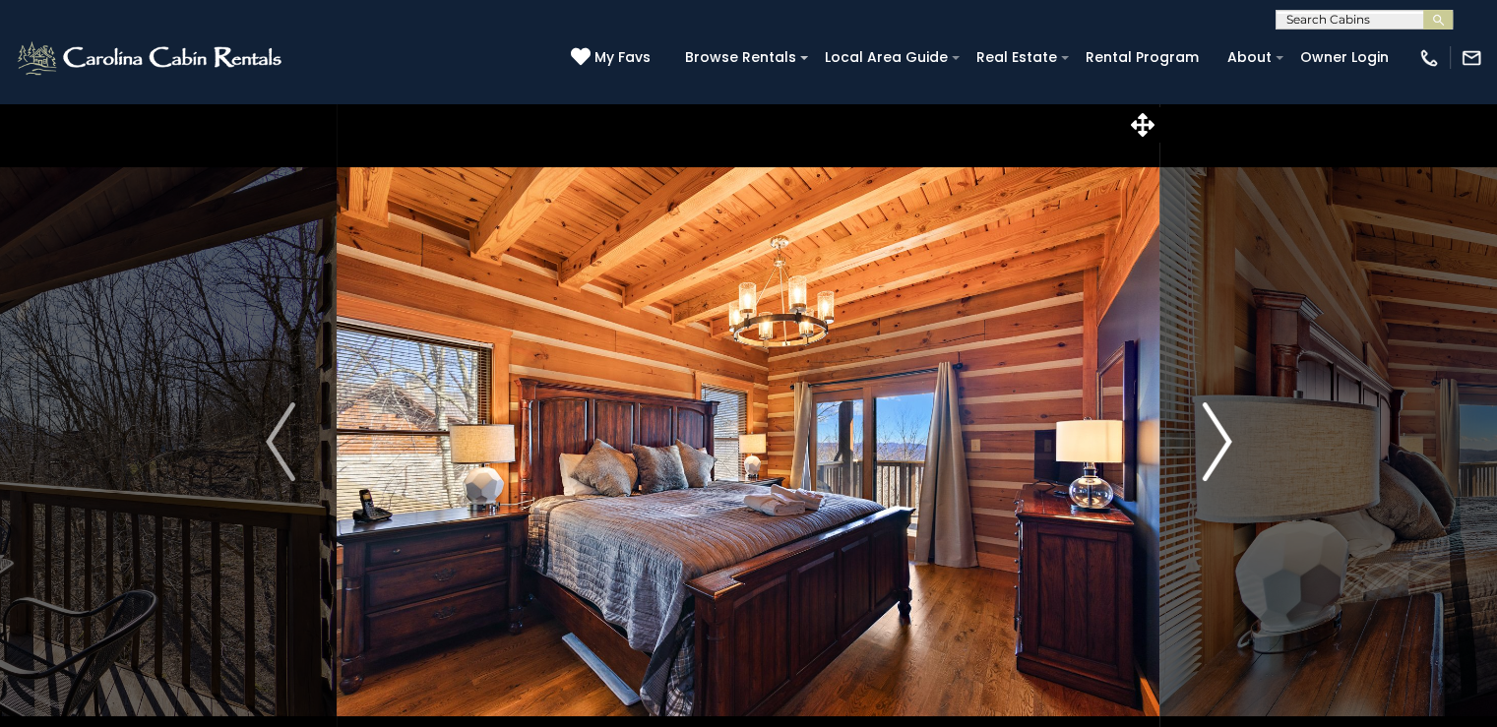
click at [1219, 444] on img "Next" at bounding box center [1216, 441] width 30 height 79
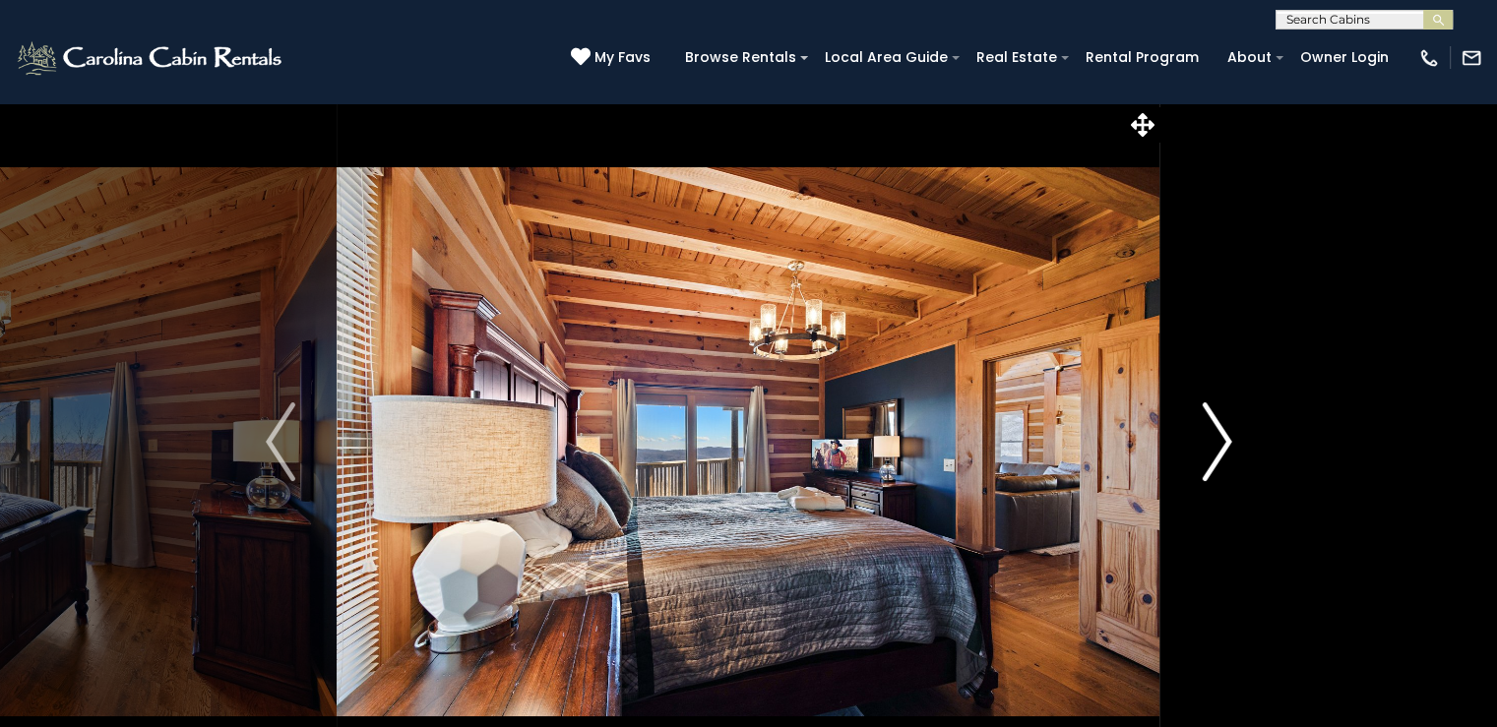
click at [1219, 444] on img "Next" at bounding box center [1216, 441] width 30 height 79
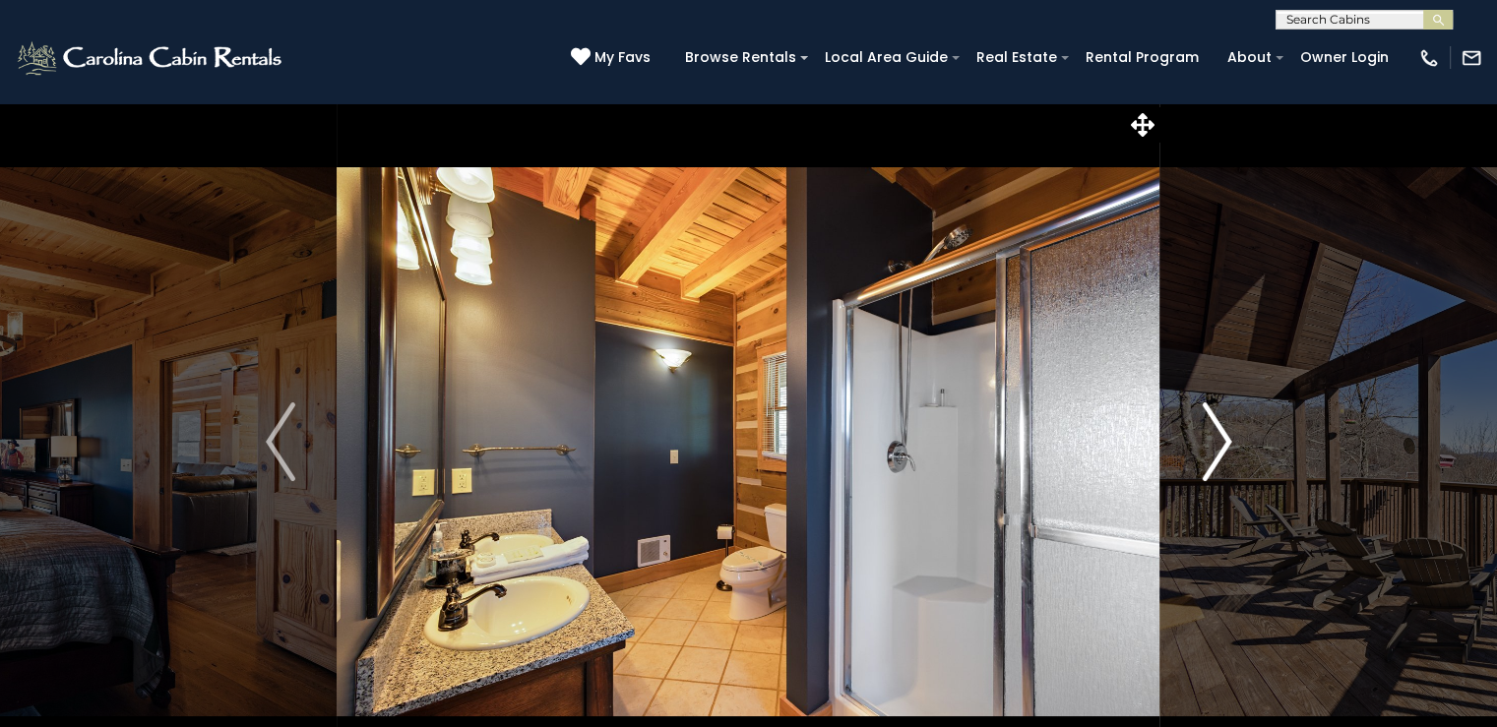
click at [1219, 444] on img "Next" at bounding box center [1216, 441] width 30 height 79
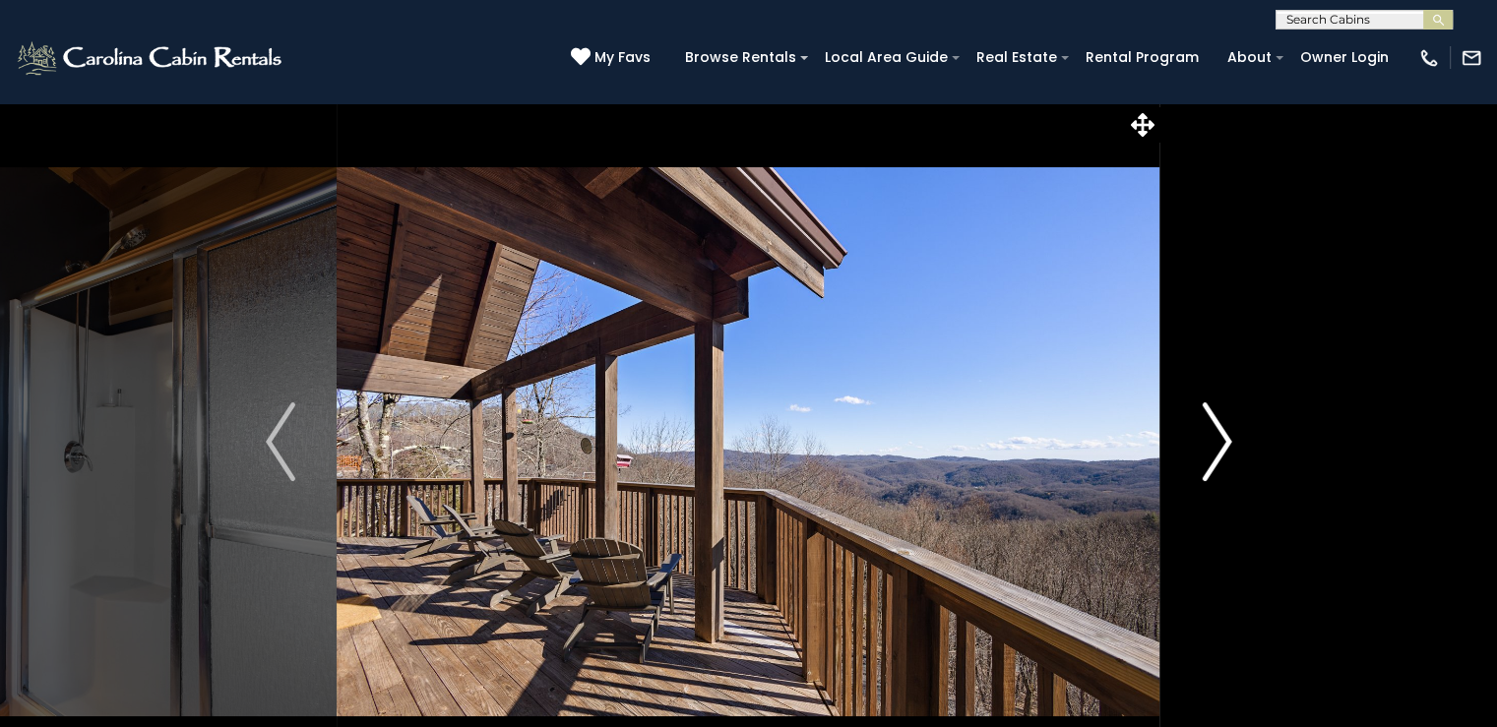
click at [1219, 444] on img "Next" at bounding box center [1216, 441] width 30 height 79
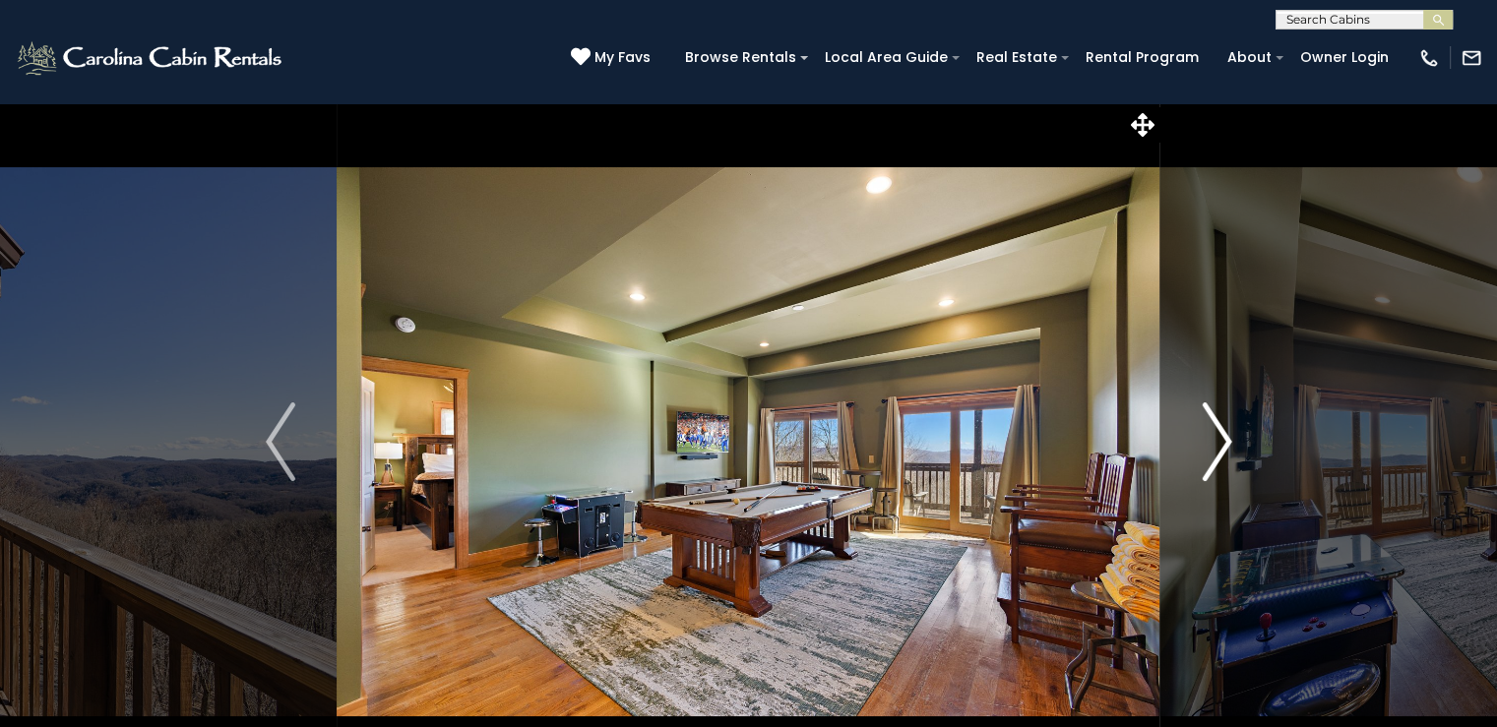
click at [1219, 444] on img "Next" at bounding box center [1216, 441] width 30 height 79
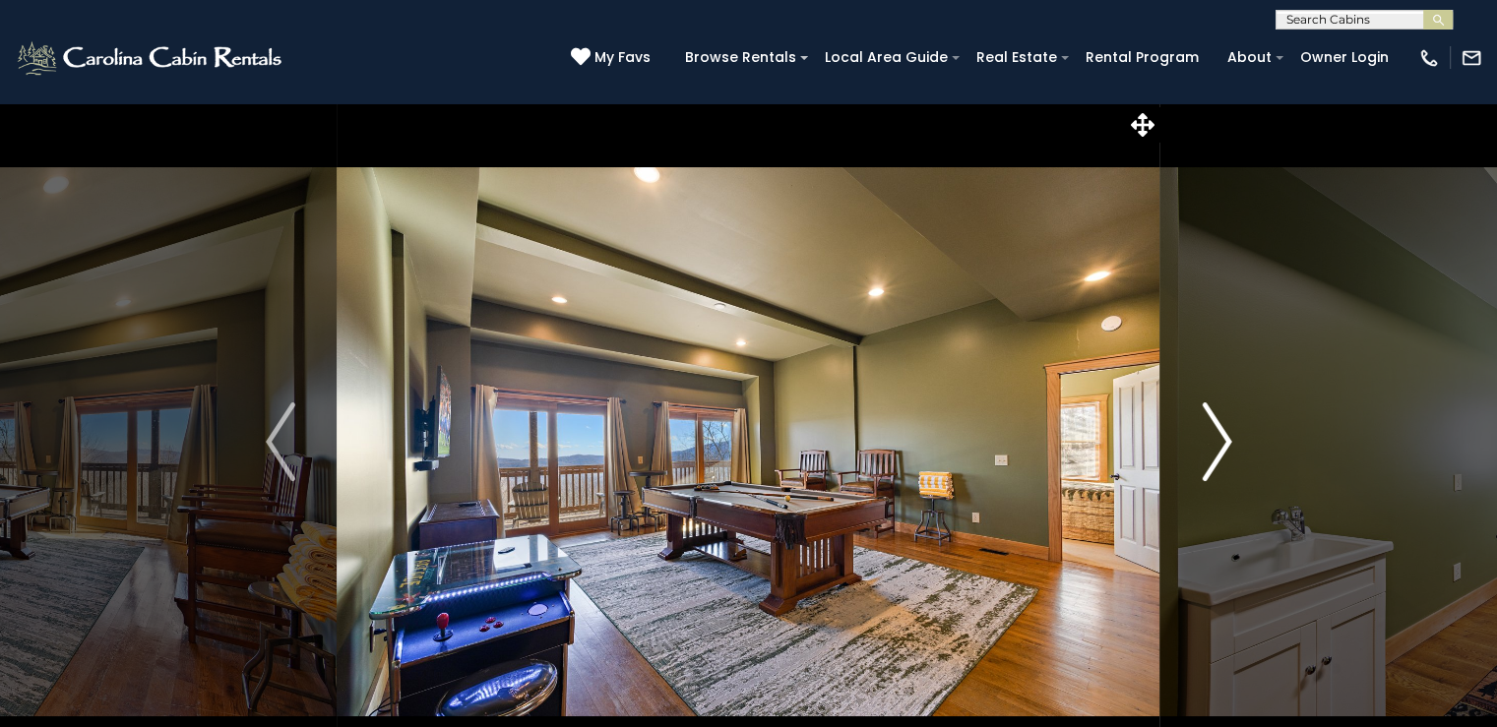
click at [1219, 444] on img "Next" at bounding box center [1216, 441] width 30 height 79
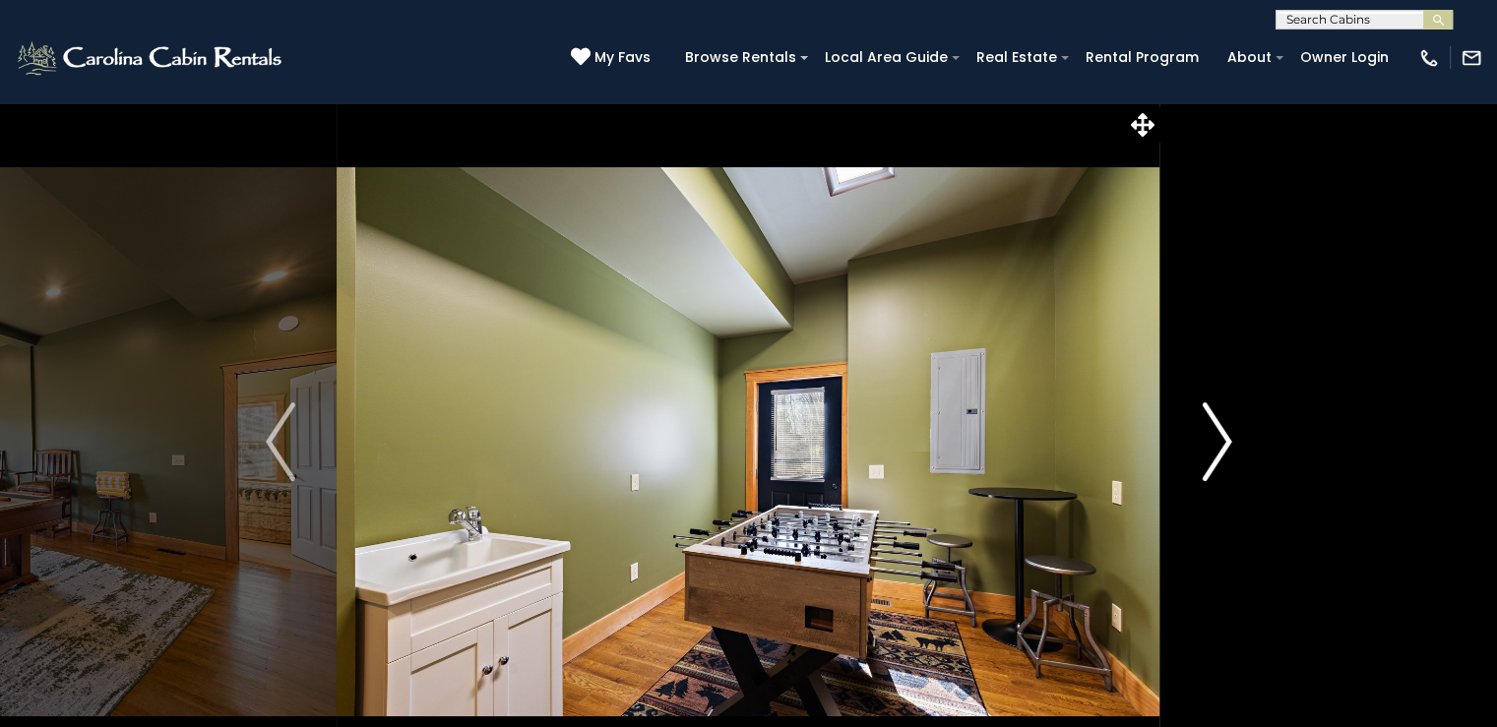
click at [1219, 444] on img "Next" at bounding box center [1216, 441] width 30 height 79
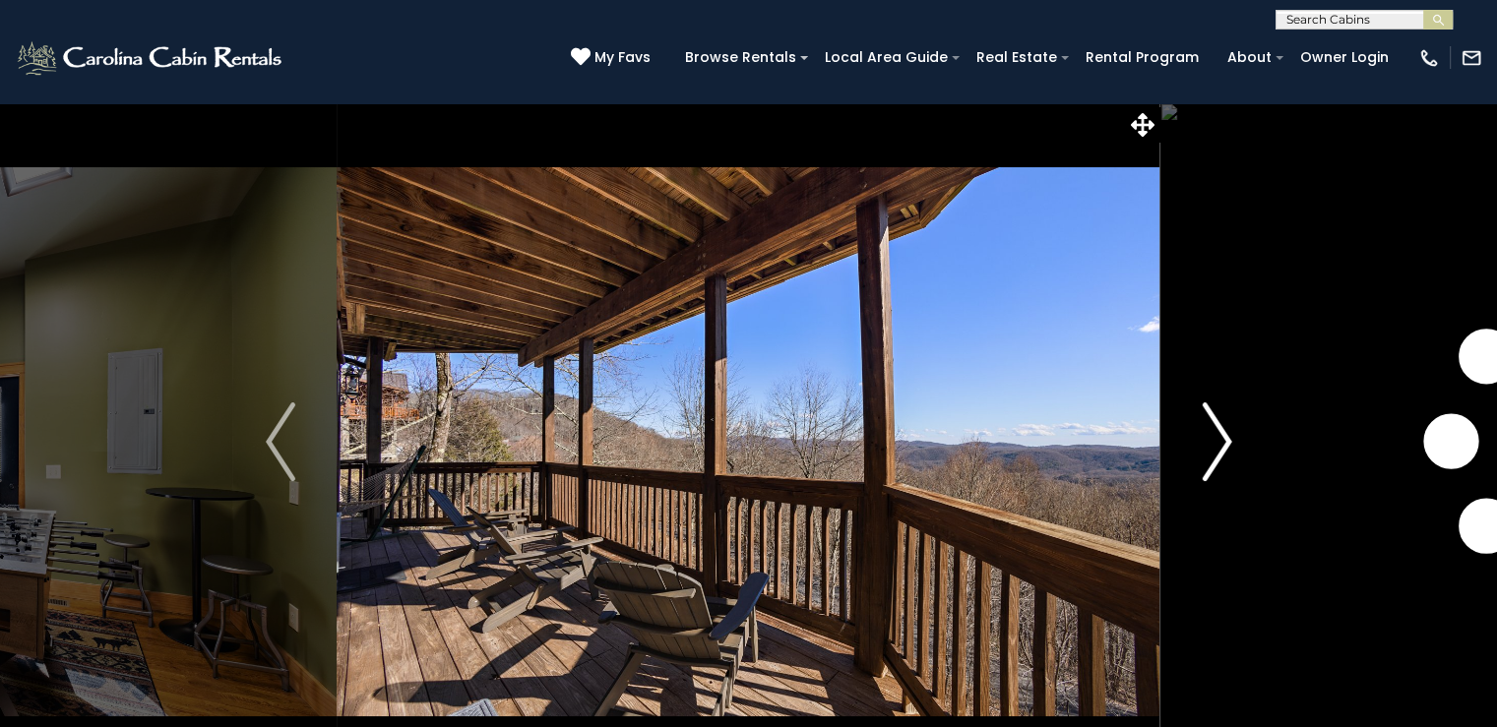
click at [1219, 444] on img "Next" at bounding box center [1216, 441] width 30 height 79
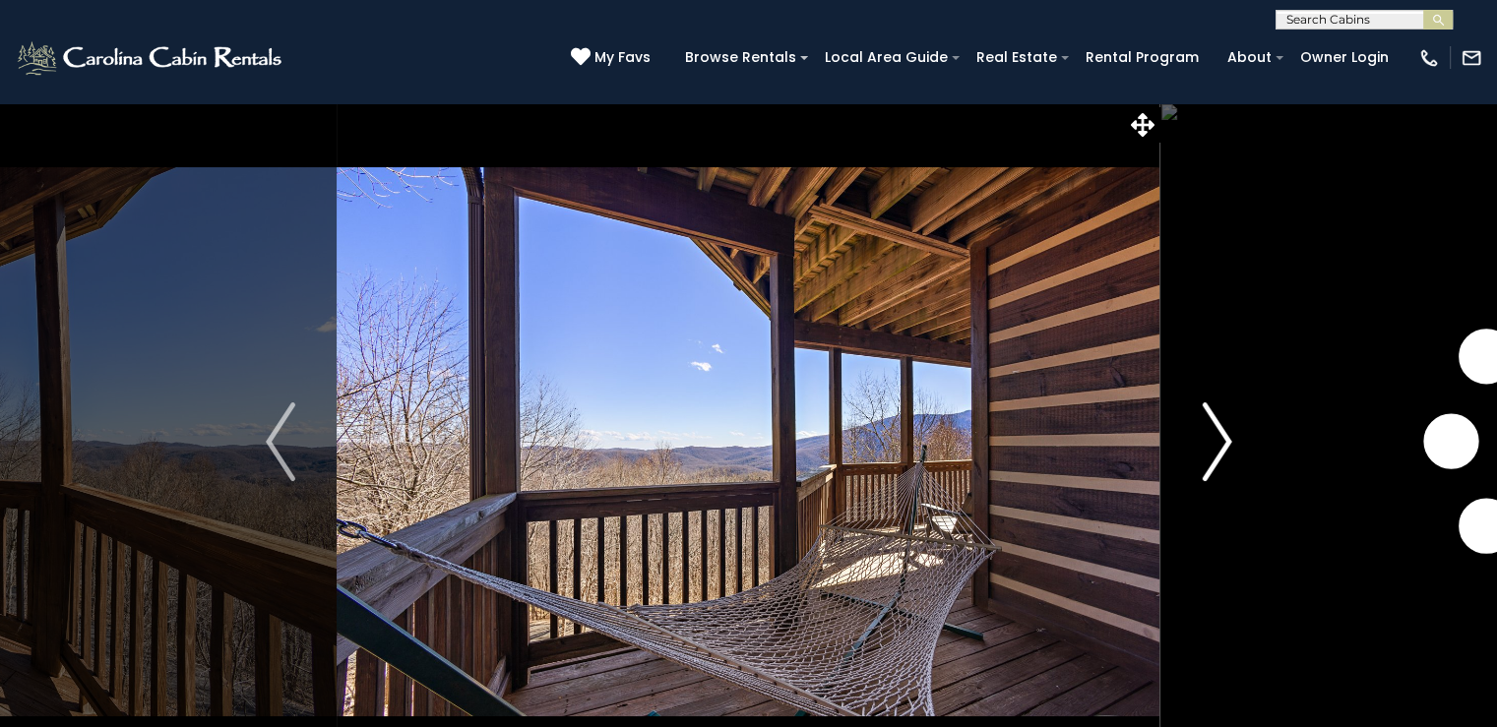
click at [1219, 444] on img "Next" at bounding box center [1216, 441] width 30 height 79
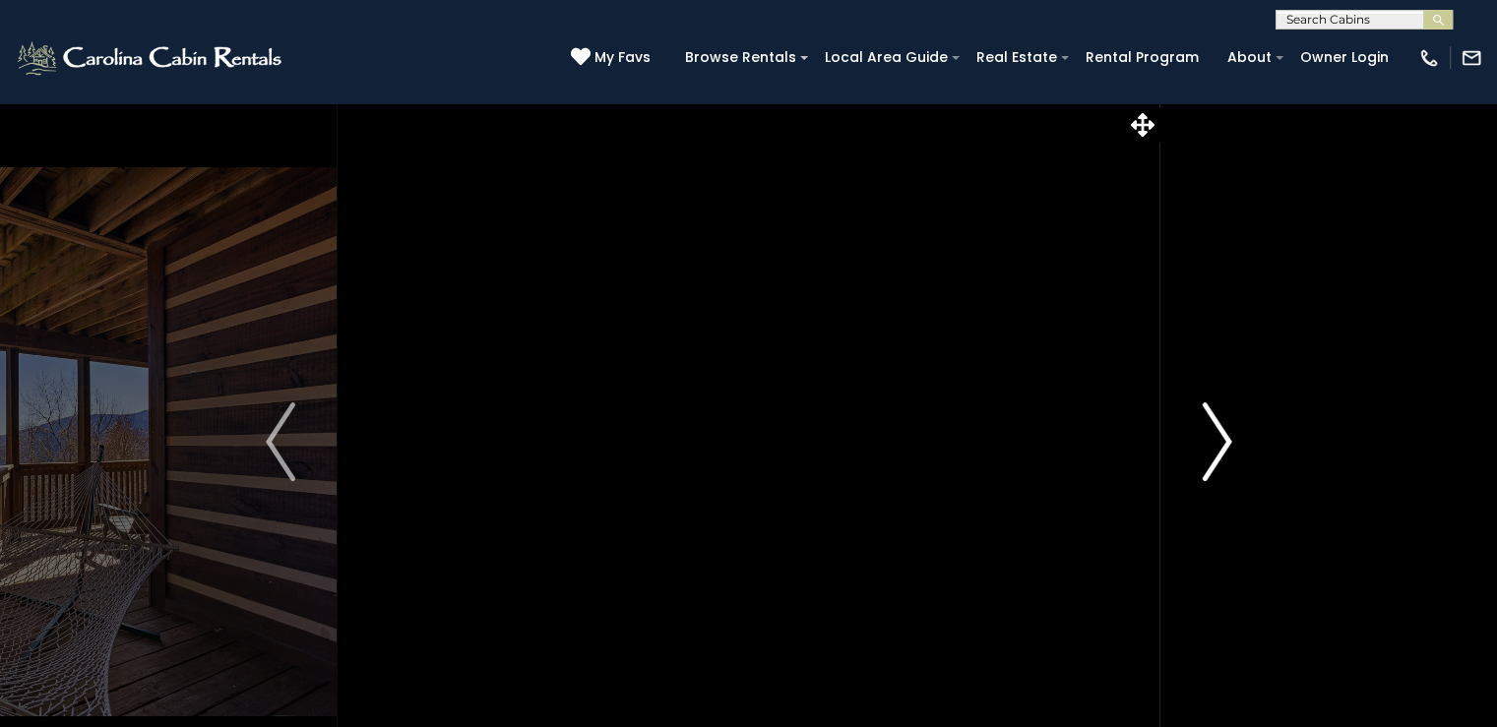
click at [1219, 444] on img "Next" at bounding box center [1216, 441] width 30 height 79
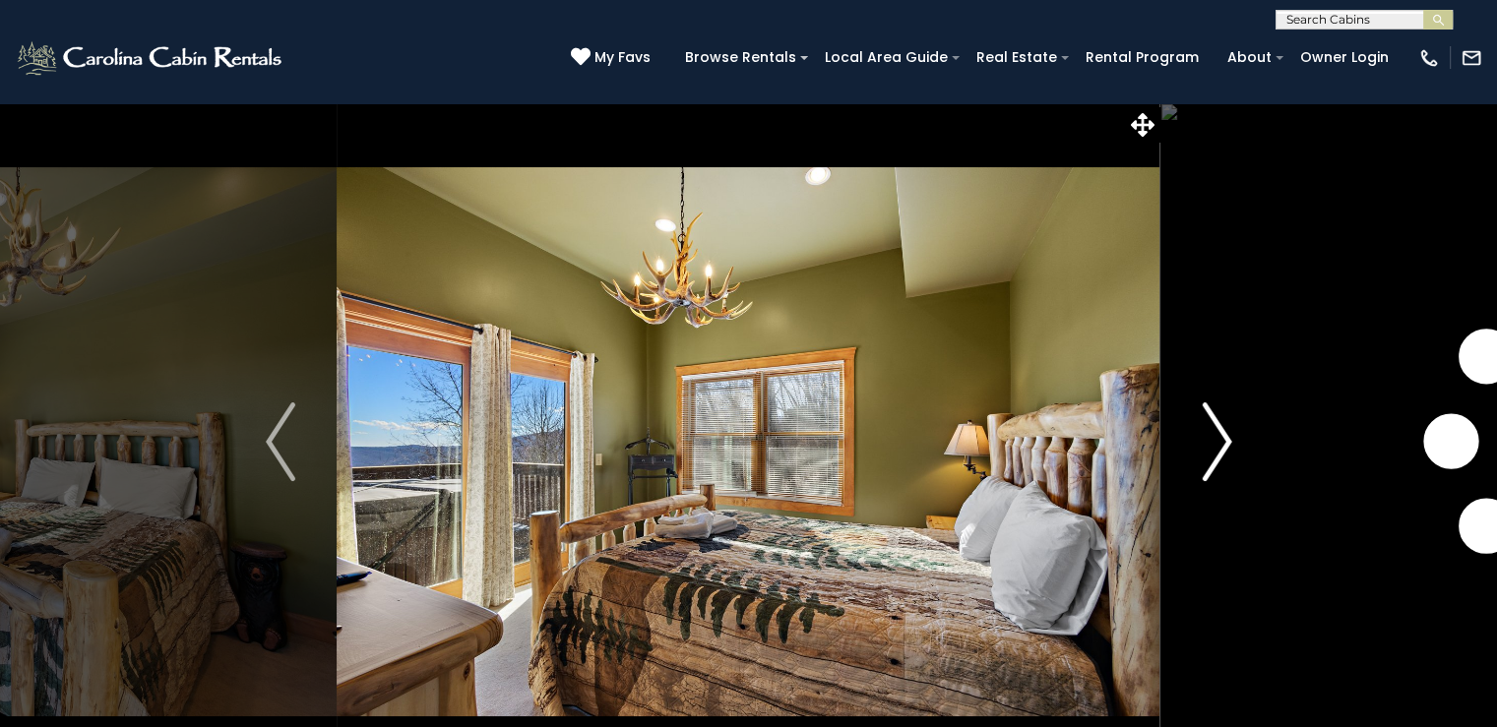
click at [1219, 444] on img "Next" at bounding box center [1216, 441] width 30 height 79
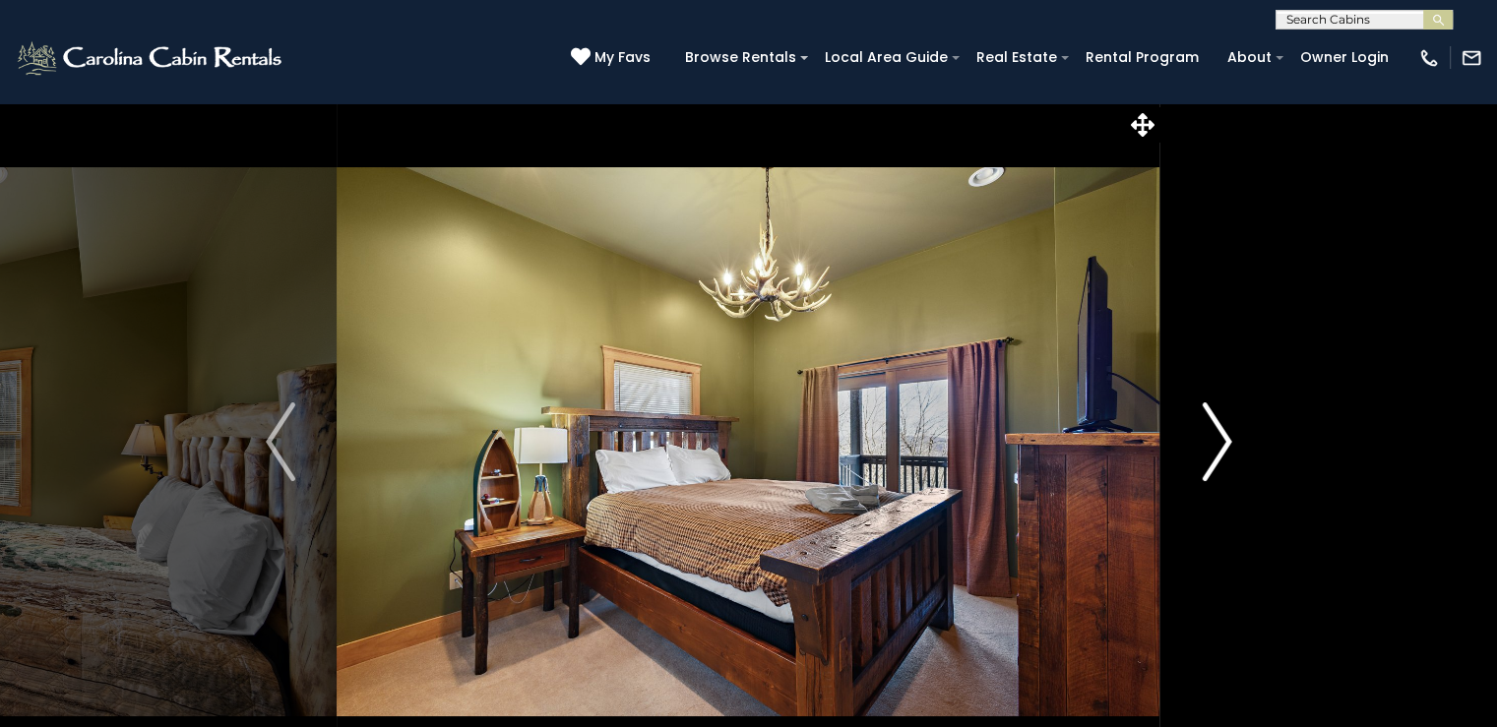
click at [1219, 444] on img "Next" at bounding box center [1216, 441] width 30 height 79
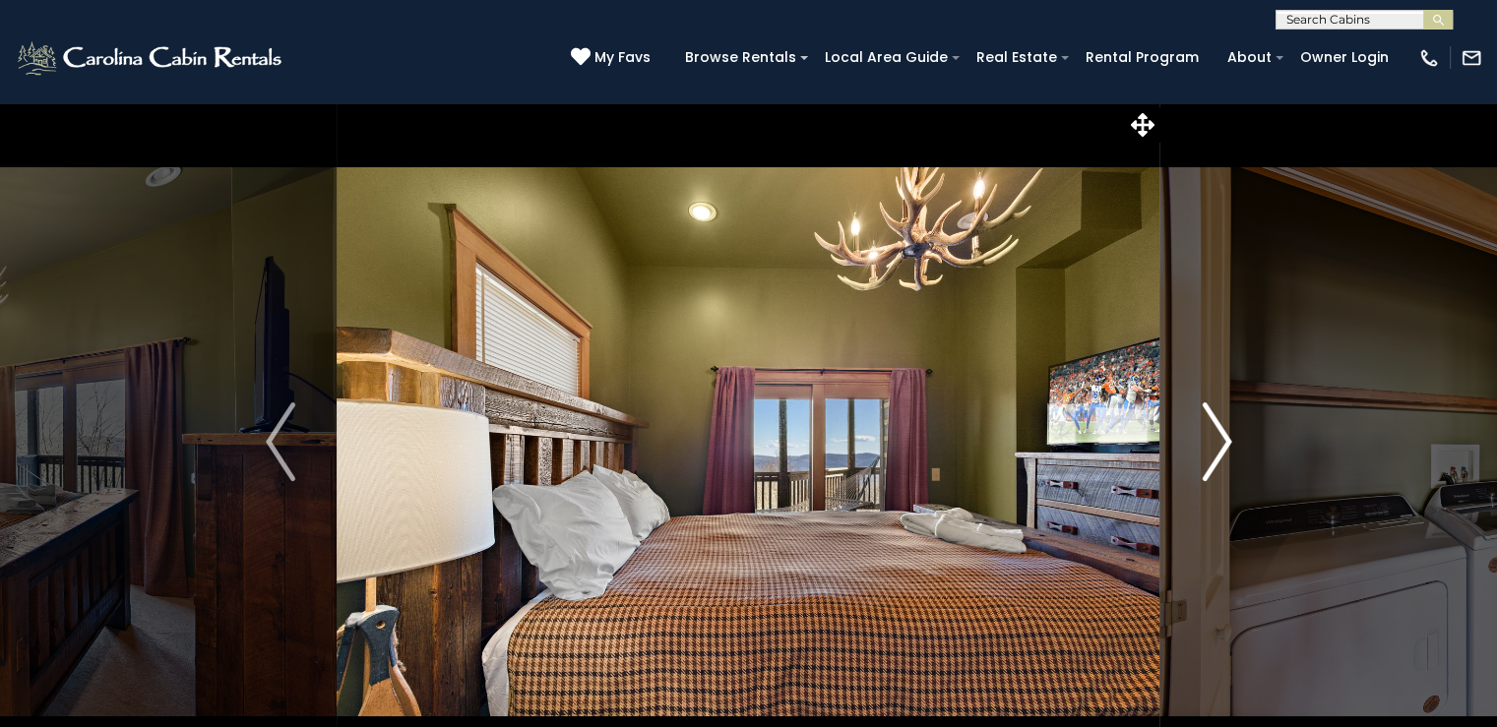
click at [1219, 444] on img "Next" at bounding box center [1216, 441] width 30 height 79
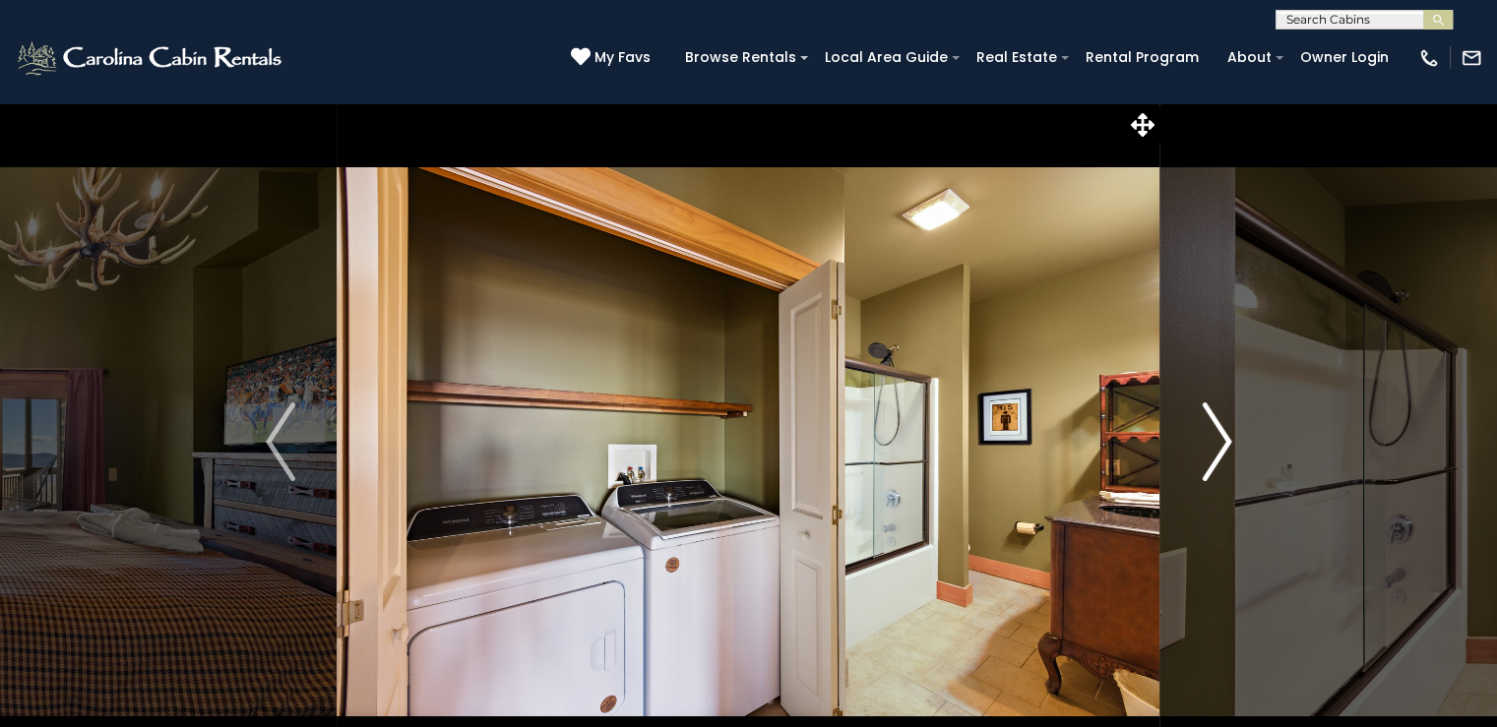
click at [1219, 444] on img "Next" at bounding box center [1216, 441] width 30 height 79
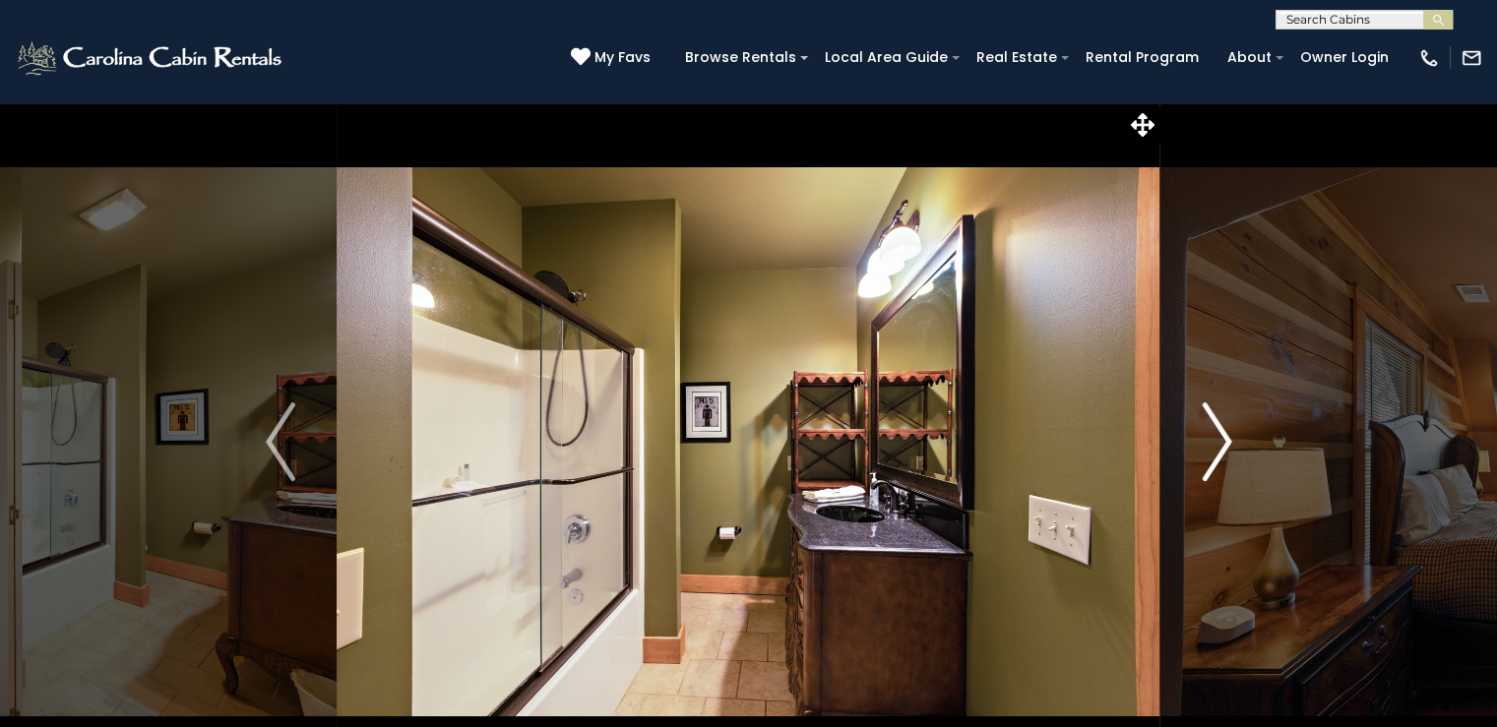
click at [1219, 444] on img "Next" at bounding box center [1216, 441] width 30 height 79
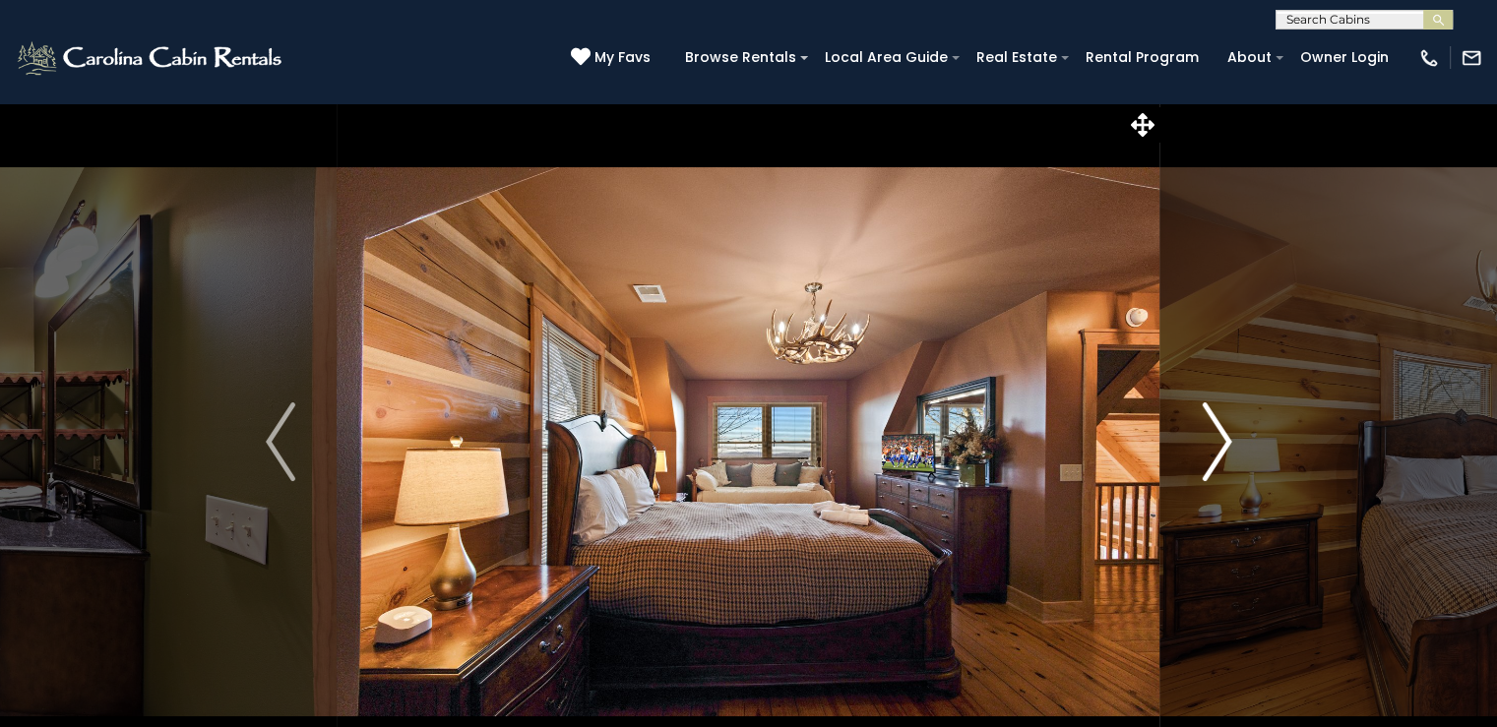
click at [1219, 444] on img "Next" at bounding box center [1216, 441] width 30 height 79
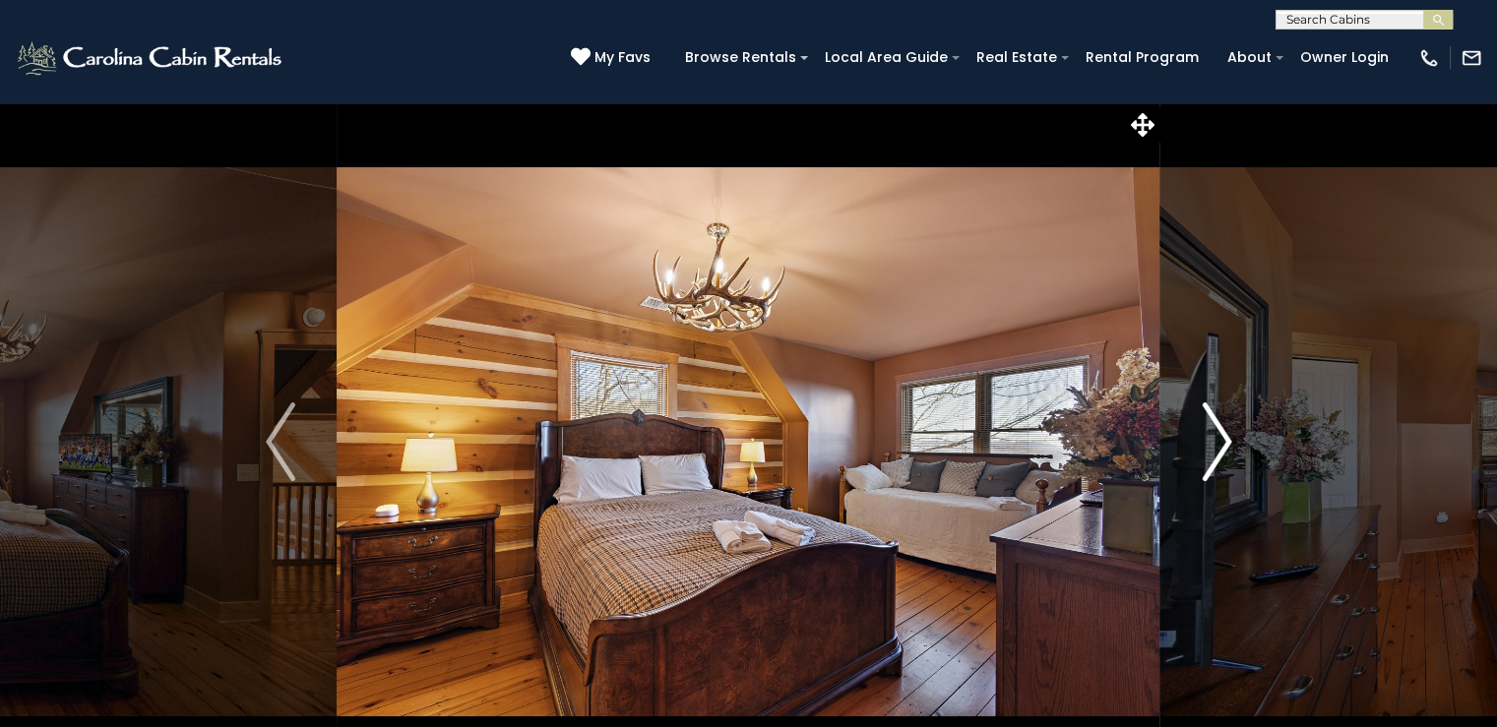
click at [1220, 444] on img "Next" at bounding box center [1216, 441] width 30 height 79
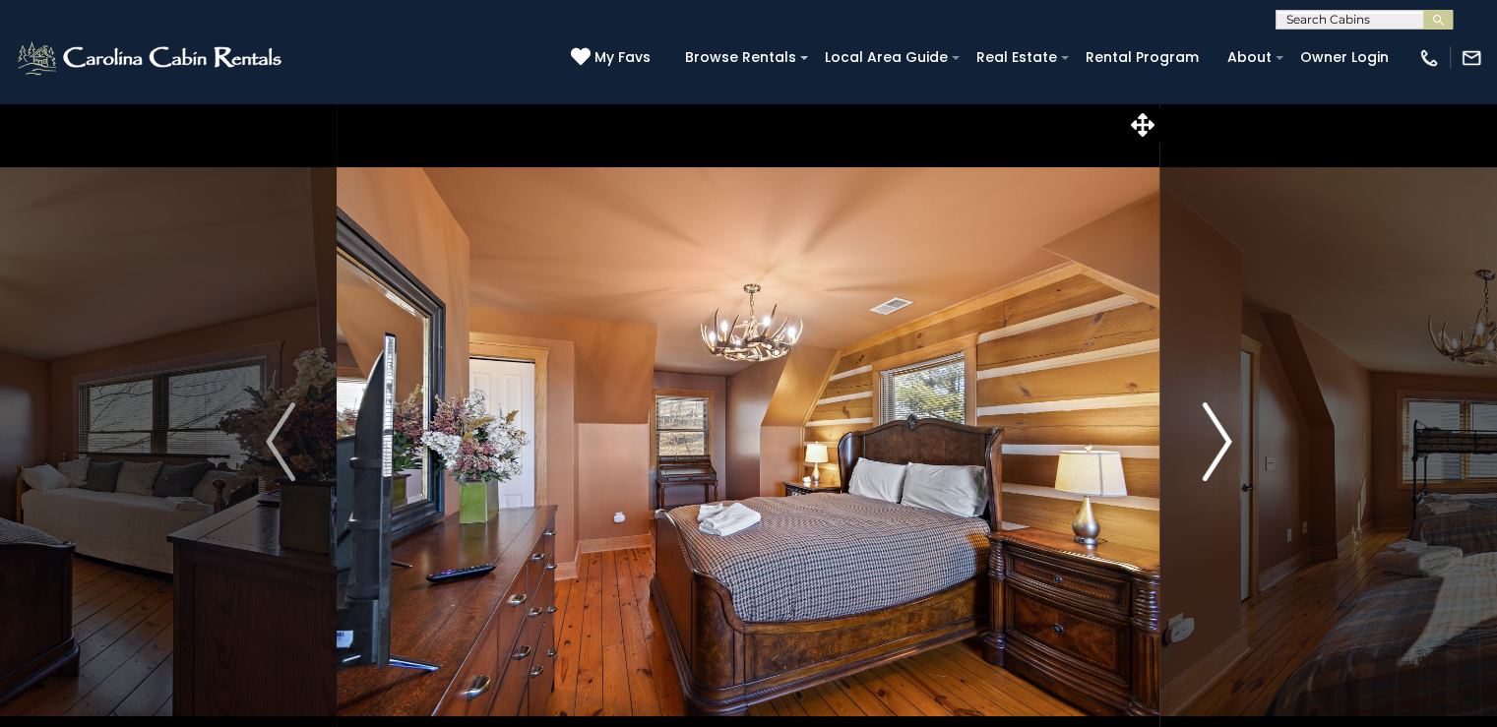
click at [1220, 444] on img "Next" at bounding box center [1216, 441] width 30 height 79
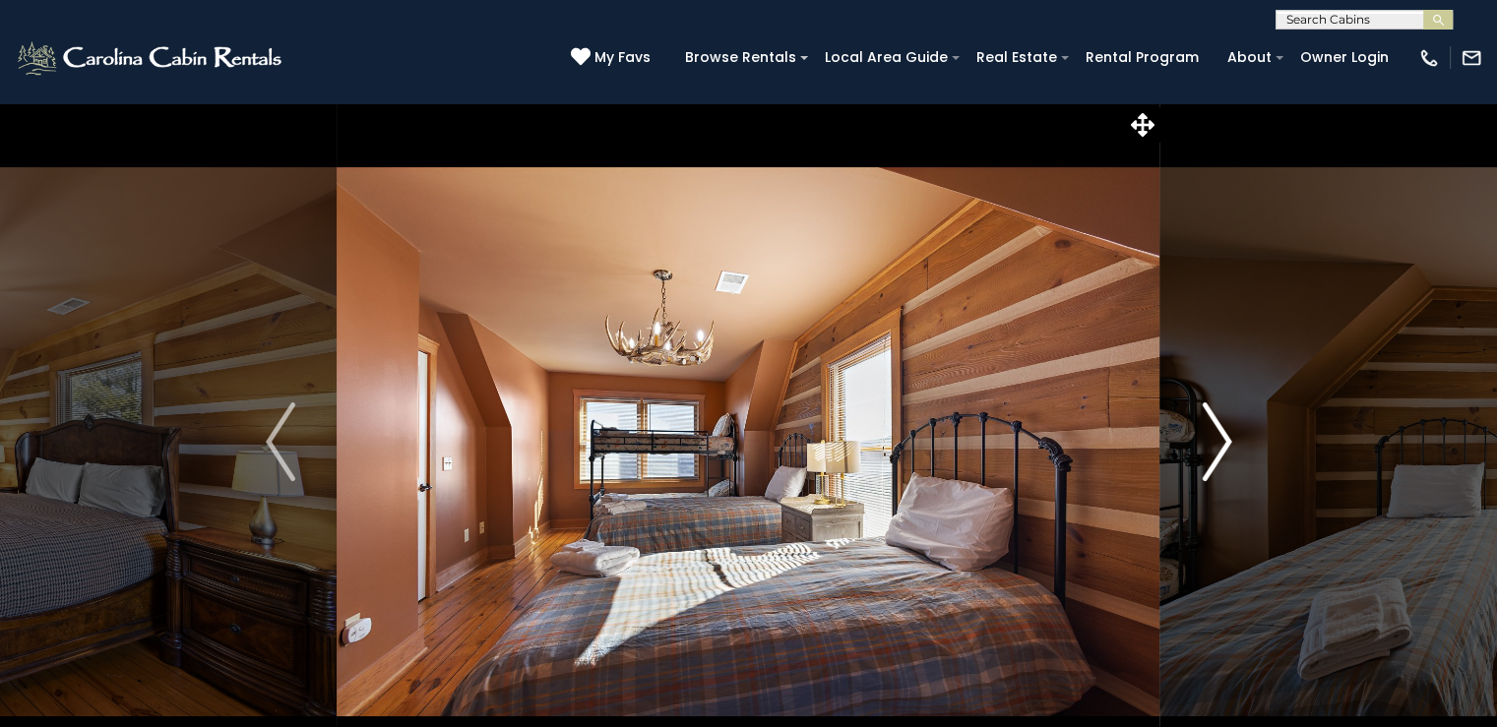
click at [1220, 444] on img "Next" at bounding box center [1216, 441] width 30 height 79
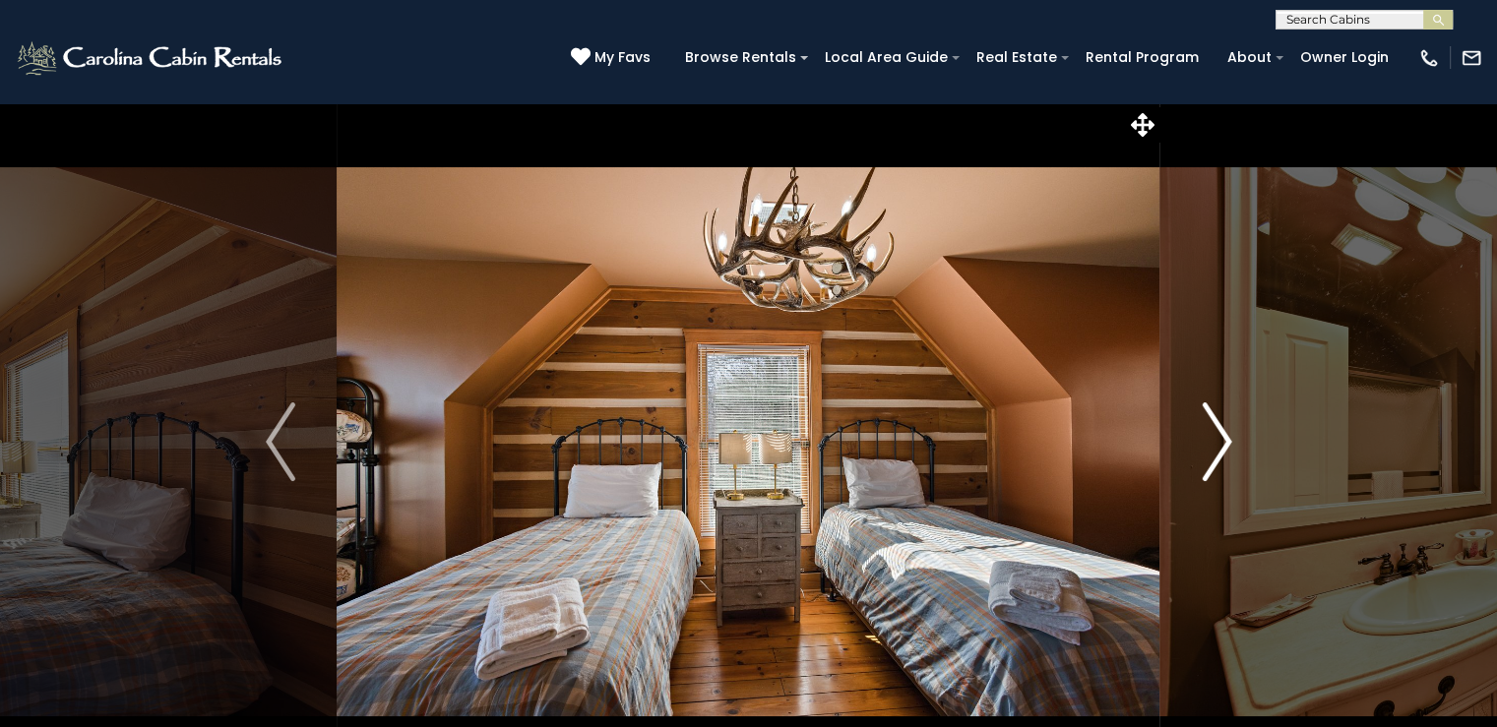
click at [1220, 444] on img "Next" at bounding box center [1216, 441] width 30 height 79
